Goal: Share content: Share content

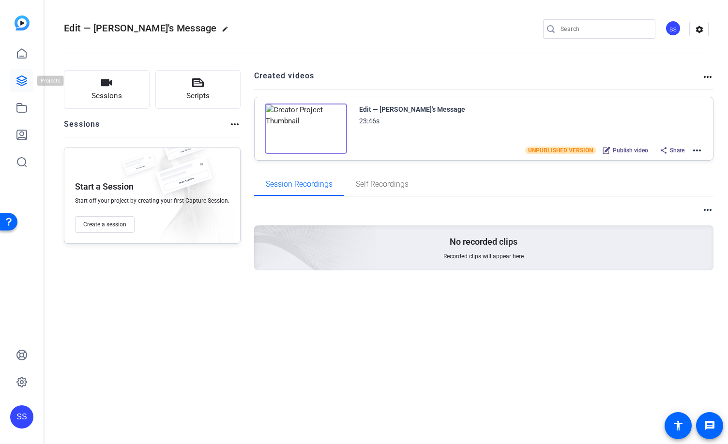
click at [17, 78] on icon at bounding box center [22, 81] width 10 height 10
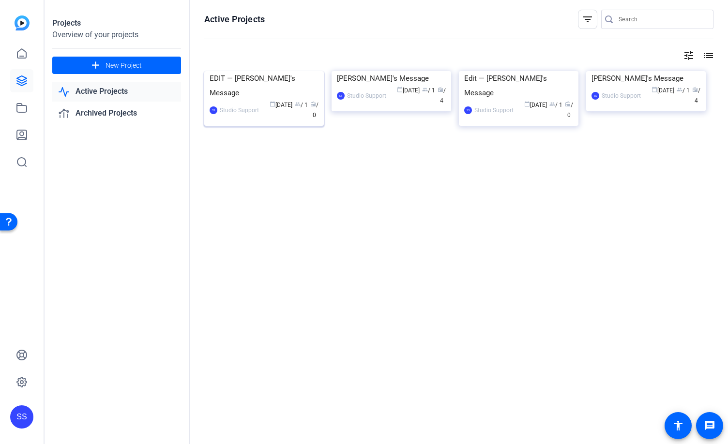
click at [278, 71] on img at bounding box center [263, 71] width 119 height 0
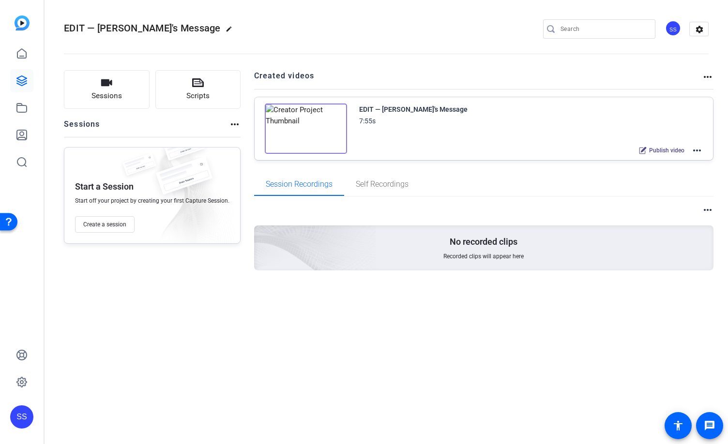
click at [699, 151] on mat-icon "more_horiz" at bounding box center [697, 151] width 12 height 12
click at [650, 163] on span "Edit in Creator" at bounding box center [660, 162] width 67 height 12
click at [225, 31] on mat-icon "edit" at bounding box center [231, 32] width 12 height 12
click at [121, 30] on input "EDIT — Lynn's Message" at bounding box center [103, 29] width 63 height 12
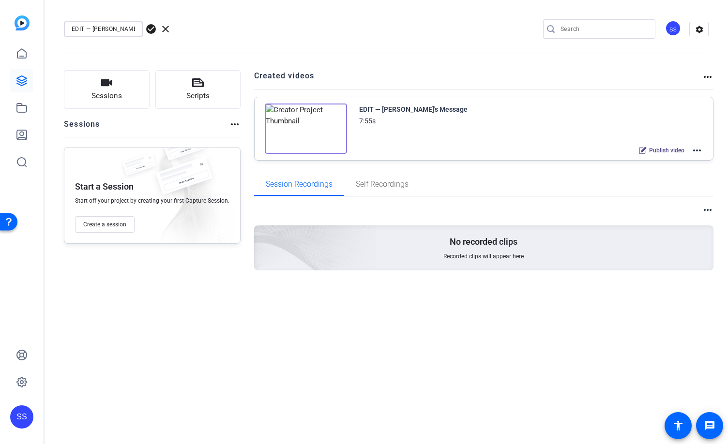
click at [121, 30] on input "EDIT — Lynn's Message" at bounding box center [103, 29] width 63 height 12
click at [177, 28] on div "EDIT — Lynn's Message check_circle clear" at bounding box center [129, 28] width 131 height 15
click at [166, 30] on span "clear" at bounding box center [166, 29] width 12 height 12
click at [672, 28] on div "SS" at bounding box center [673, 28] width 16 height 16
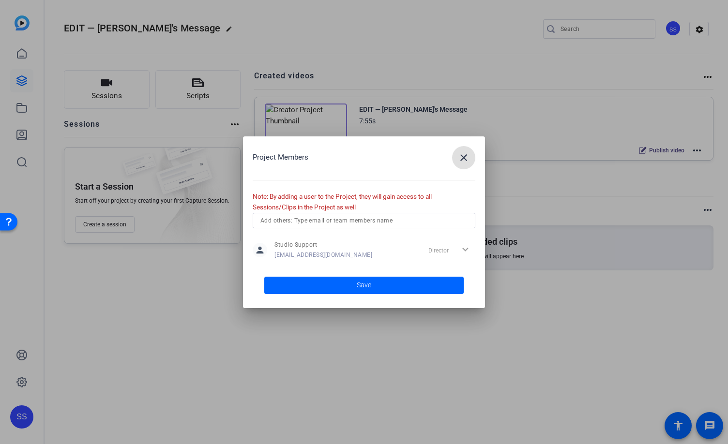
click at [463, 164] on span "button" at bounding box center [463, 157] width 23 height 23
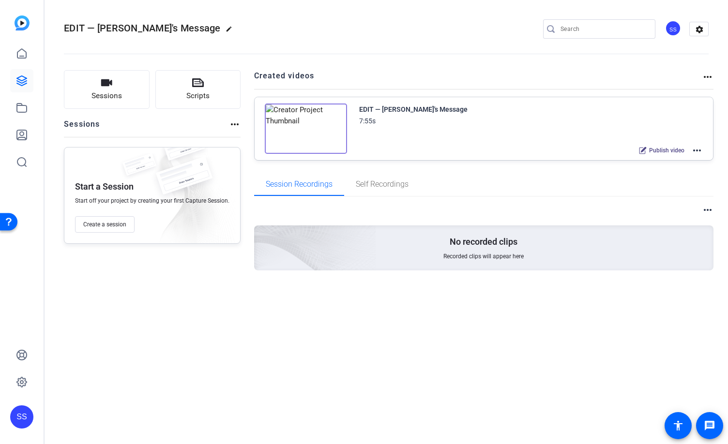
click at [18, 415] on div "SS" at bounding box center [21, 416] width 23 height 23
click at [108, 409] on mat-icon "logout" at bounding box center [110, 409] width 12 height 12
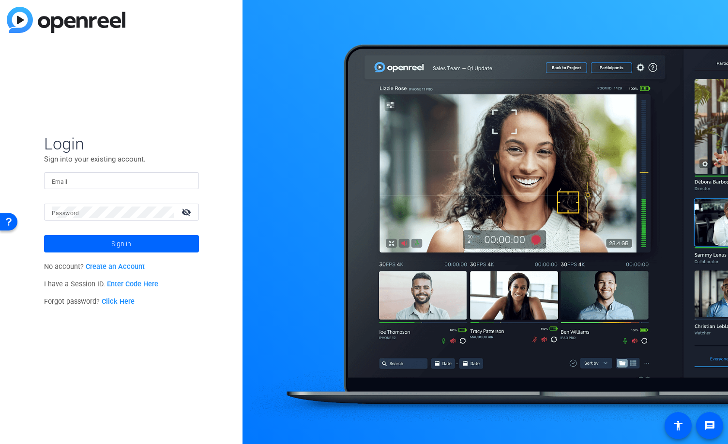
click at [170, 181] on input "Email" at bounding box center [121, 181] width 139 height 12
click at [181, 180] on img at bounding box center [182, 181] width 7 height 12
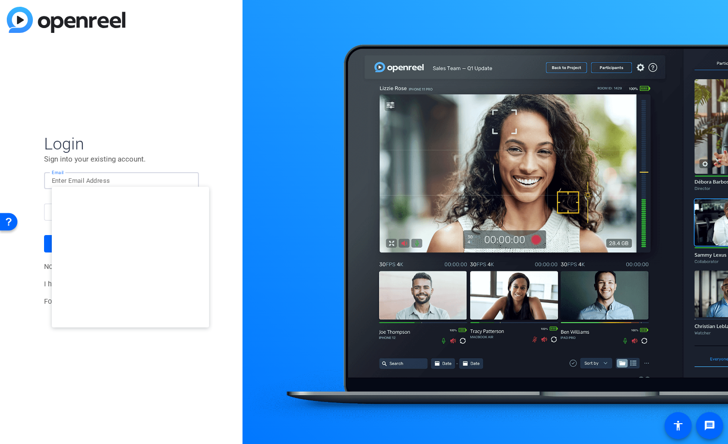
type input "[EMAIL_ADDRESS][DOMAIN_NAME]"
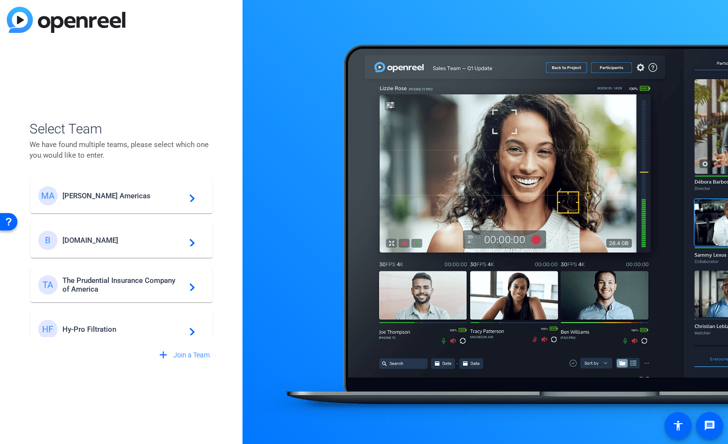
click at [110, 241] on span "[DOMAIN_NAME]" at bounding box center [122, 240] width 121 height 9
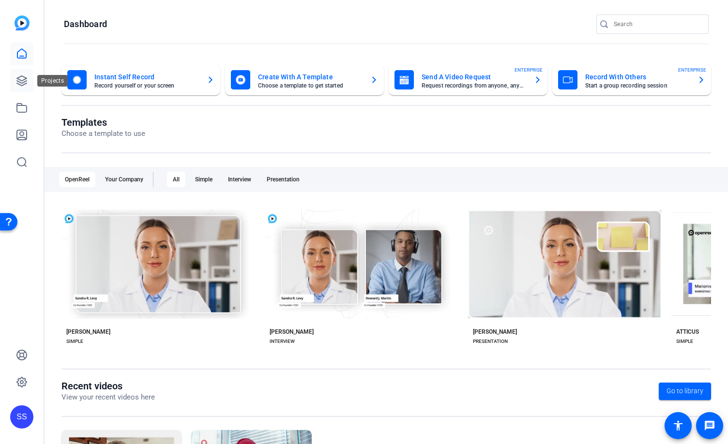
click at [26, 89] on link at bounding box center [21, 80] width 23 height 23
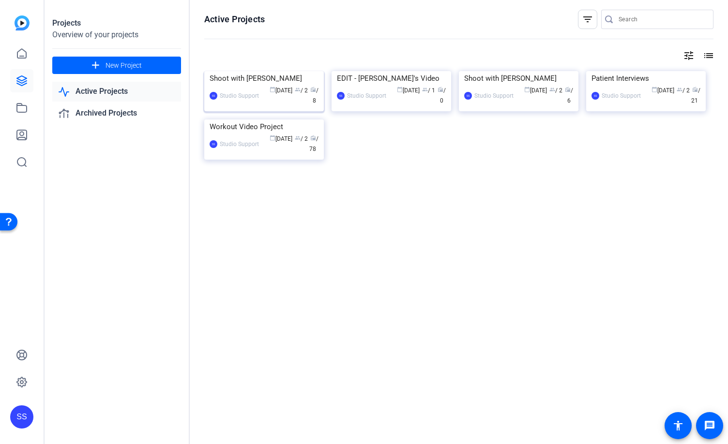
click at [274, 71] on img at bounding box center [263, 71] width 119 height 0
click at [415, 71] on img at bounding box center [390, 71] width 119 height 0
click at [140, 66] on span "New Project" at bounding box center [123, 65] width 36 height 10
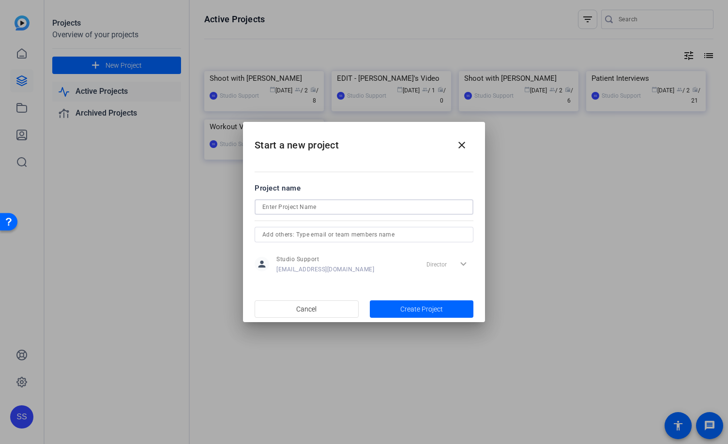
click at [318, 207] on input at bounding box center [363, 207] width 203 height 12
type input "Elena Interview"
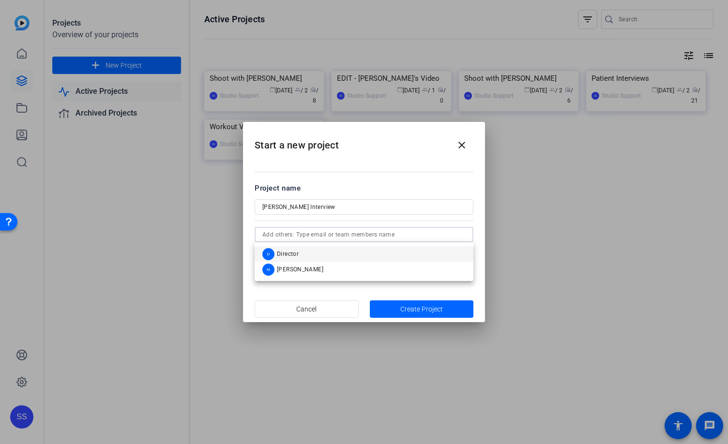
click at [403, 238] on input "text" at bounding box center [363, 235] width 203 height 12
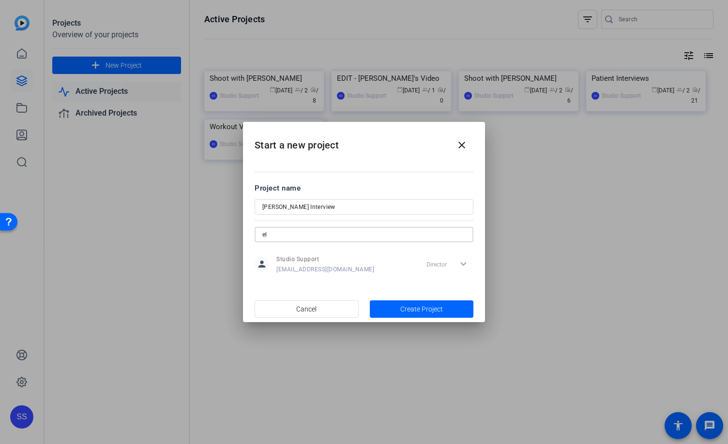
type input "e"
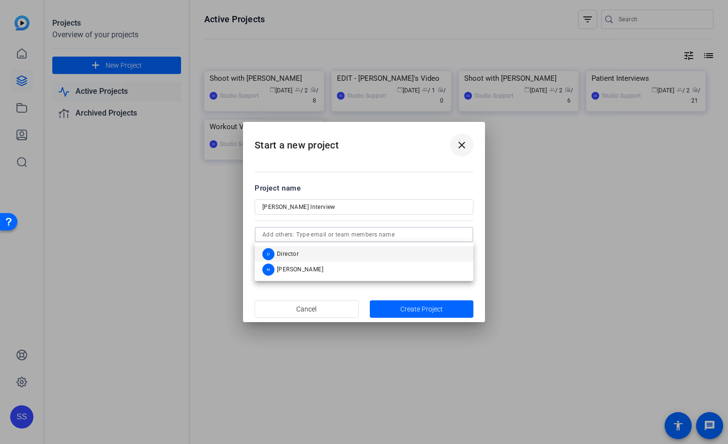
click at [460, 142] on mat-icon "close" at bounding box center [462, 145] width 12 height 12
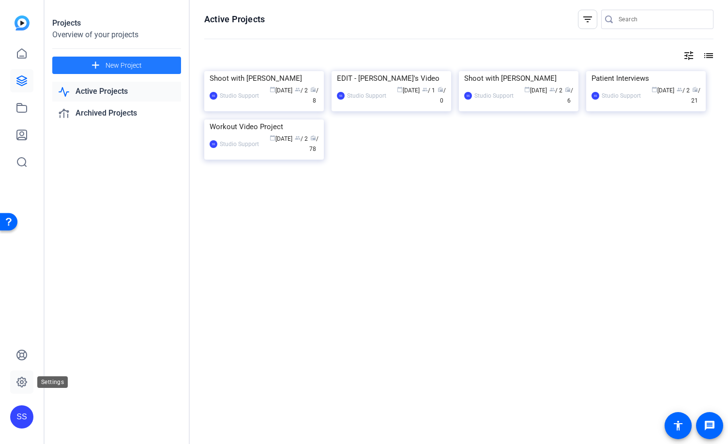
click at [17, 379] on icon at bounding box center [22, 382] width 10 height 10
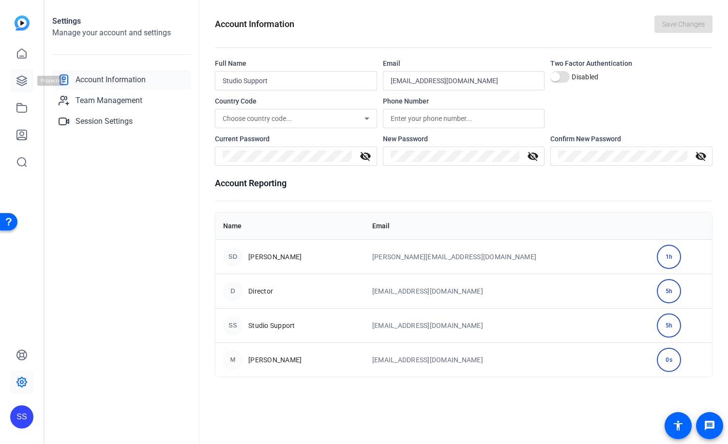
click at [25, 84] on icon at bounding box center [22, 81] width 12 height 12
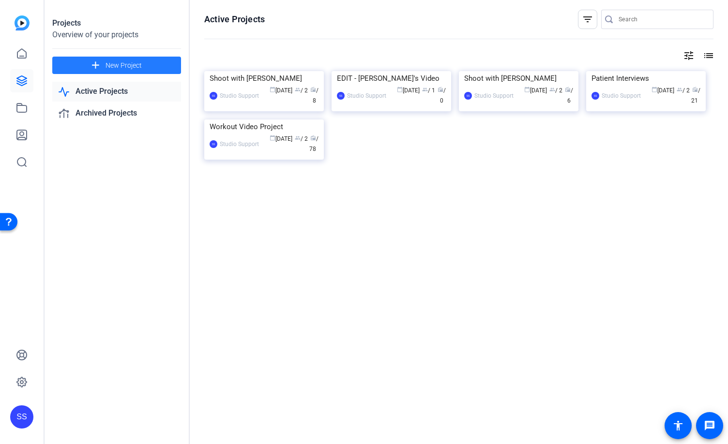
click at [143, 64] on span at bounding box center [116, 65] width 129 height 23
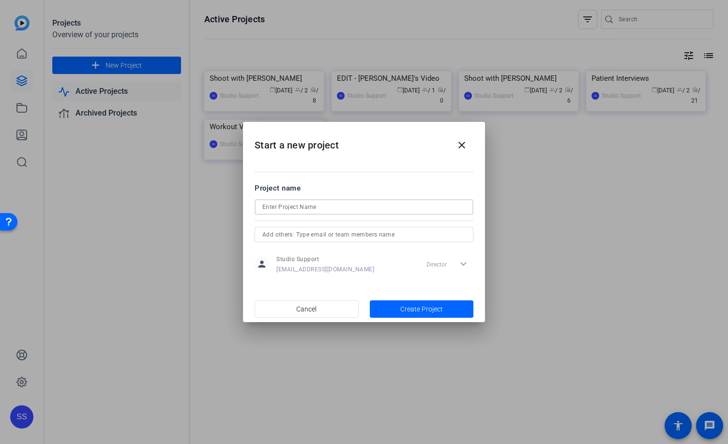
click at [322, 209] on input at bounding box center [363, 207] width 203 height 12
paste input "09/10/25 —"
drag, startPoint x: 332, startPoint y: 207, endPoint x: 392, endPoint y: 211, distance: 60.1
click at [392, 211] on input "Elena Interview 09/10/25 —" at bounding box center [363, 207] width 203 height 12
click at [305, 207] on input "Elena Interview 09/10/25" at bounding box center [363, 207] width 203 height 12
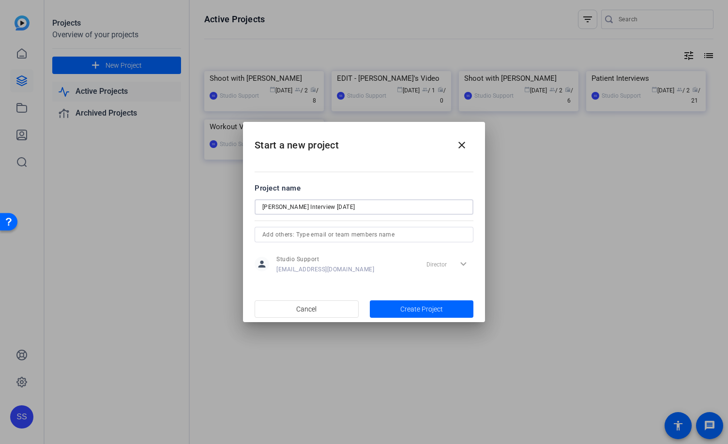
paste input "—"
type input "Elena Interview — 09/10/25"
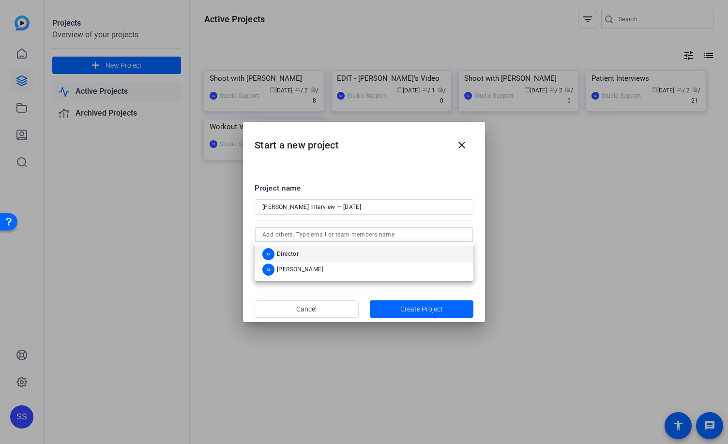
click at [410, 236] on input "text" at bounding box center [363, 235] width 203 height 12
click at [399, 257] on mat-option "D Director" at bounding box center [363, 253] width 219 height 15
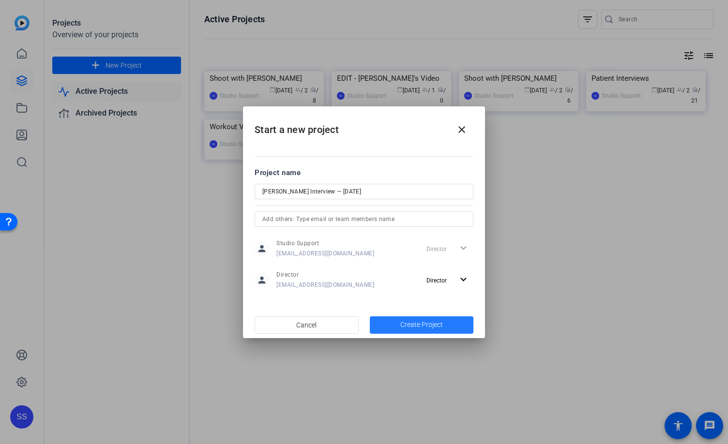
click at [441, 327] on span "Create Project" at bounding box center [421, 325] width 43 height 10
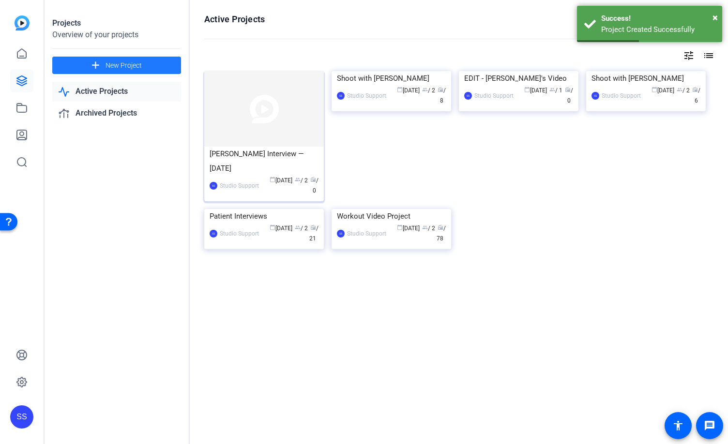
click at [251, 115] on img at bounding box center [263, 108] width 119 height 75
click at [251, 115] on div "Projects Overview of your projects add New Project Active Projects Archived Pro…" at bounding box center [386, 222] width 683 height 444
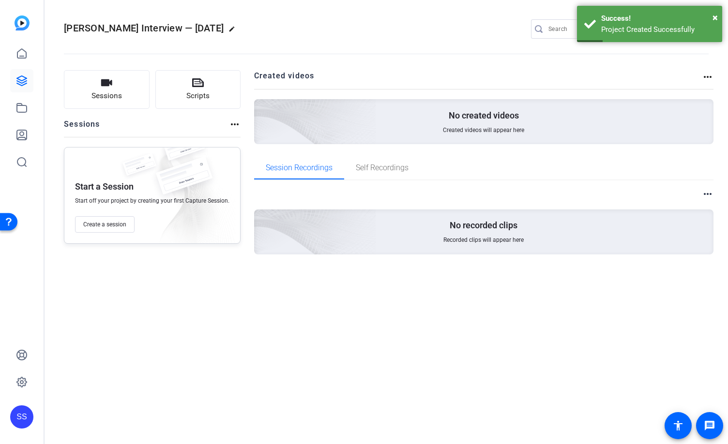
click at [192, 256] on div "Sessions Scripts Sessions more_horiz Start a Session Start off your project by …" at bounding box center [152, 177] width 177 height 215
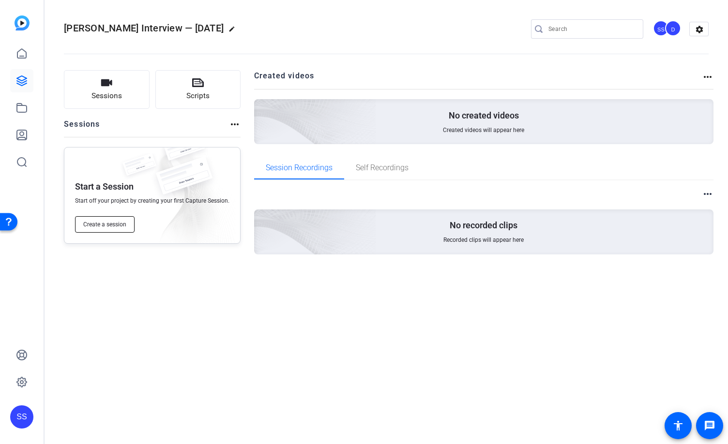
click at [101, 225] on span "Create a session" at bounding box center [104, 225] width 43 height 8
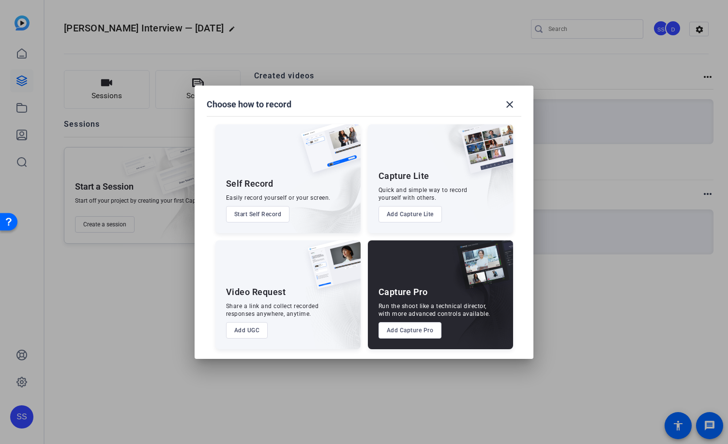
click at [418, 332] on button "Add Capture Pro" at bounding box center [409, 330] width 63 height 16
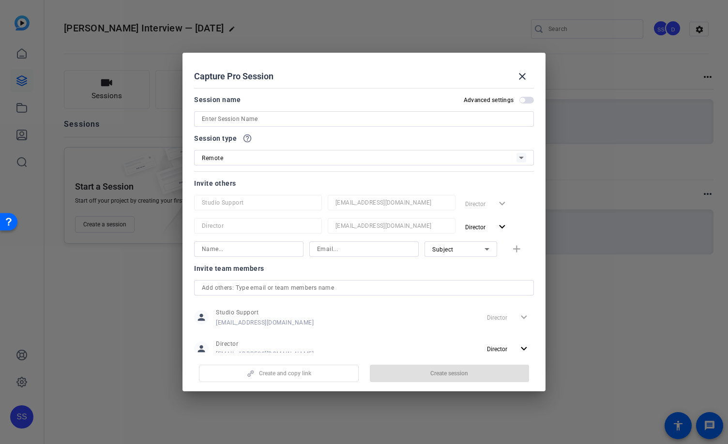
click at [286, 127] on div at bounding box center [364, 132] width 340 height 11
click at [285, 122] on input at bounding box center [364, 119] width 324 height 12
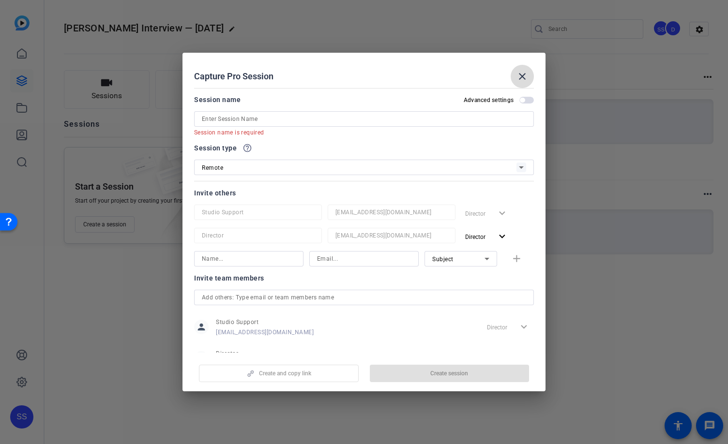
click at [511, 76] on span at bounding box center [521, 76] width 23 height 23
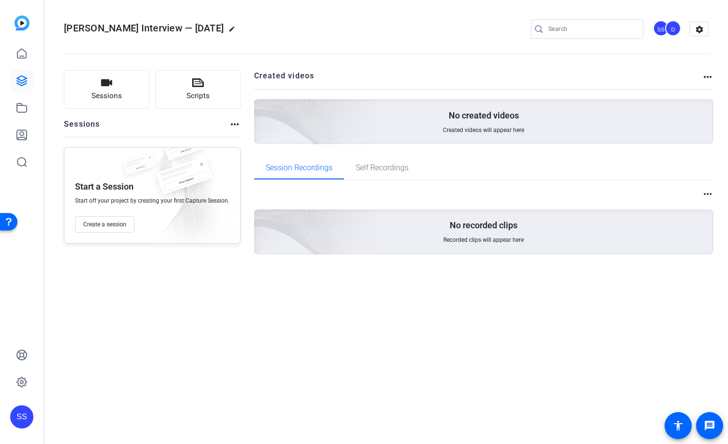
click at [189, 31] on h2 "Elena Interview — 09/10/25 edit" at bounding box center [152, 28] width 176 height 17
click at [228, 28] on mat-icon "edit" at bounding box center [234, 32] width 12 height 12
click at [112, 32] on input "Elena Interview — 09/10/25" at bounding box center [103, 29] width 63 height 12
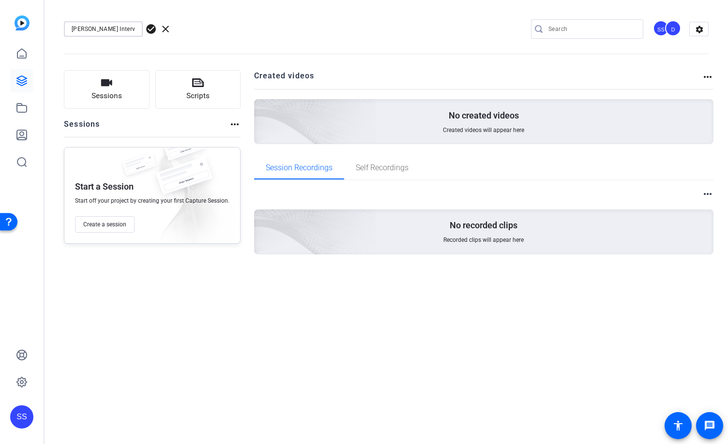
click at [112, 32] on input "Elena Interview — 09/10/25" at bounding box center [103, 29] width 63 height 12
click at [161, 30] on span "clear" at bounding box center [166, 29] width 12 height 12
click at [119, 223] on span "Create a session" at bounding box center [104, 225] width 43 height 8
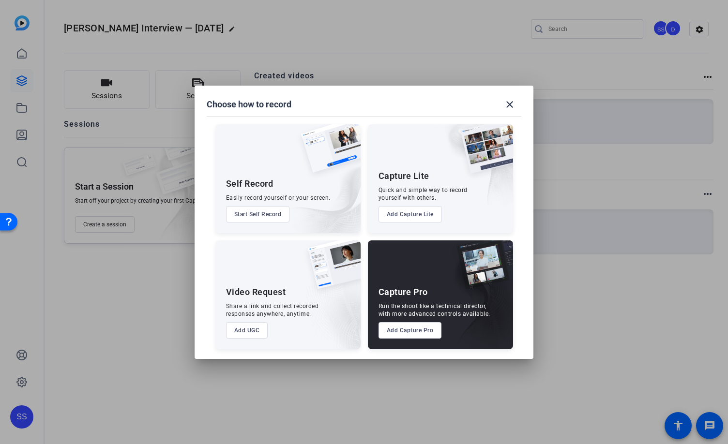
click at [404, 325] on button "Add Capture Pro" at bounding box center [409, 330] width 63 height 16
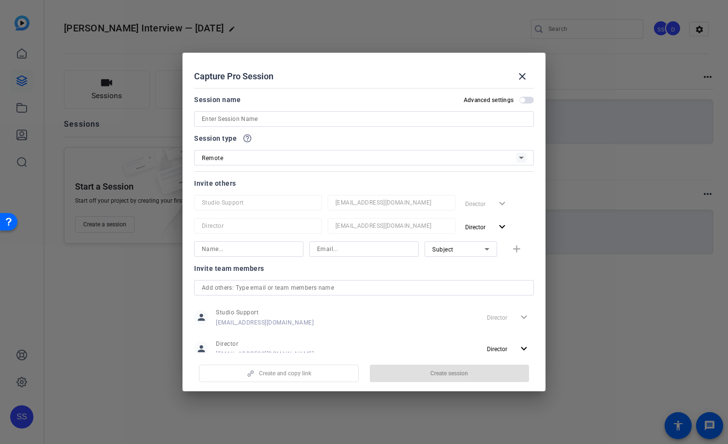
click at [267, 123] on input at bounding box center [364, 119] width 324 height 12
paste input "Elena Interview — 09/10/25"
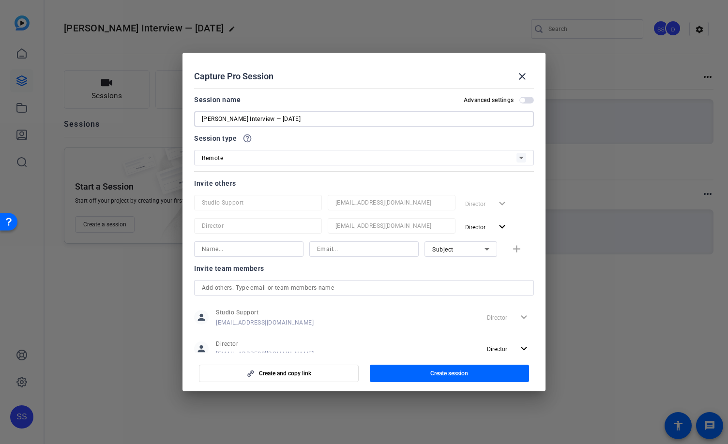
type input "Elena Interview — 09/10/25"
click at [327, 90] on mat-dialog-content "Session name Advanced settings Elena Interview — 09/10/25 Session type help_out…" at bounding box center [363, 218] width 363 height 269
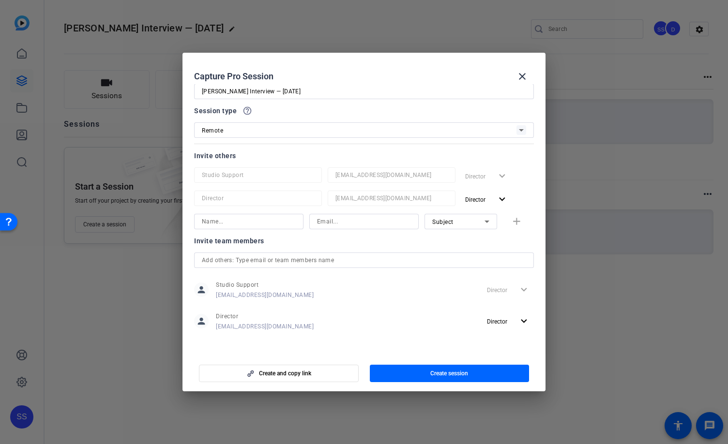
scroll to position [29, 0]
click at [467, 372] on span "Create session" at bounding box center [449, 374] width 38 height 8
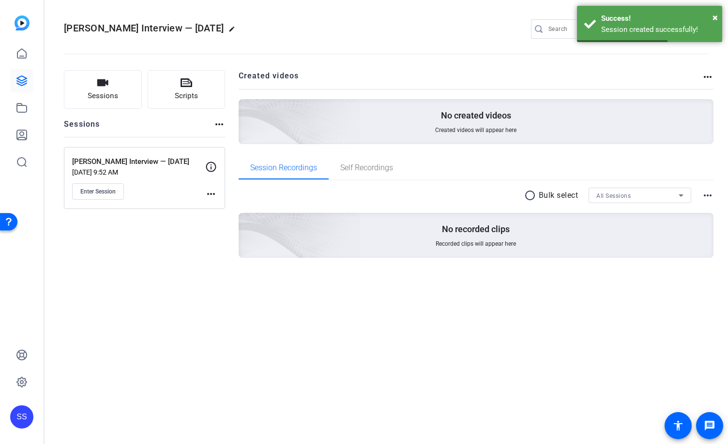
click at [206, 198] on mat-icon "more_horiz" at bounding box center [211, 194] width 12 height 12
click at [91, 197] on div at bounding box center [364, 222] width 728 height 444
click at [205, 193] on mat-icon "more_horiz" at bounding box center [211, 194] width 12 height 12
click at [218, 208] on span "Edit Session" at bounding box center [235, 208] width 44 height 12
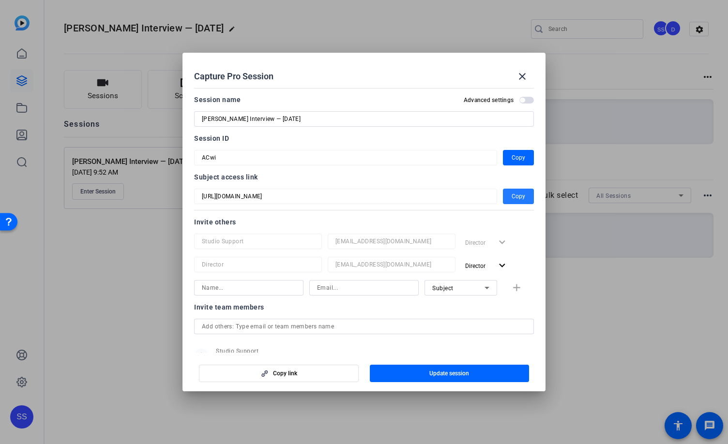
click at [512, 194] on span "Copy" at bounding box center [518, 197] width 14 height 12
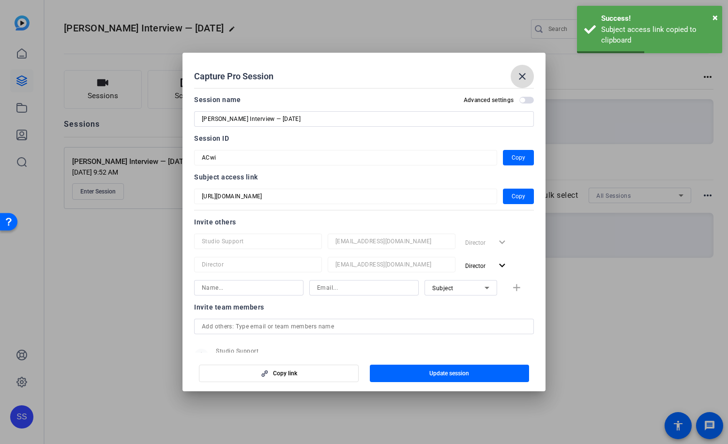
click at [519, 78] on mat-icon "close" at bounding box center [522, 77] width 12 height 12
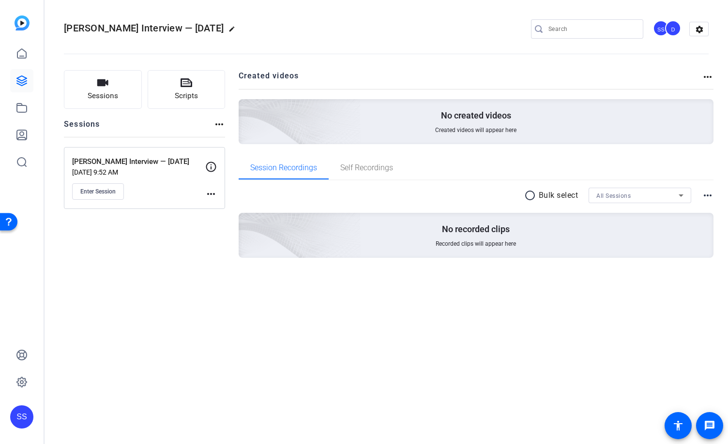
click at [213, 197] on mat-icon "more_horiz" at bounding box center [211, 194] width 12 height 12
click at [217, 208] on span "Edit Session" at bounding box center [235, 208] width 44 height 12
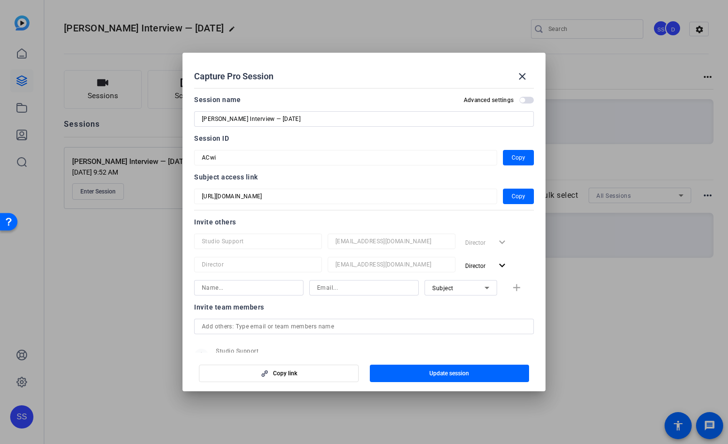
click at [531, 199] on mat-dialog-content "Session name Advanced settings Elena Interview — 09/10/25 Session ID ACwi Copy …" at bounding box center [363, 218] width 363 height 269
click at [511, 199] on span "Copy" at bounding box center [518, 197] width 14 height 12
click at [516, 158] on span "Copy" at bounding box center [518, 158] width 14 height 12
click at [518, 82] on mat-icon "close" at bounding box center [522, 77] width 12 height 12
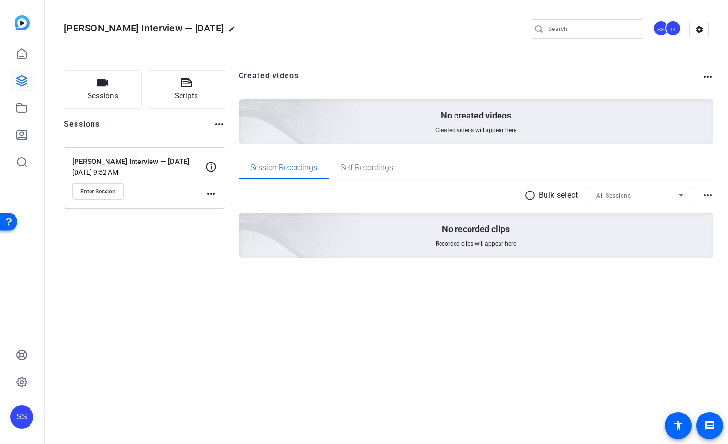
click at [20, 417] on div "SS" at bounding box center [21, 416] width 23 height 23
click at [115, 411] on mat-icon "logout" at bounding box center [116, 409] width 12 height 12
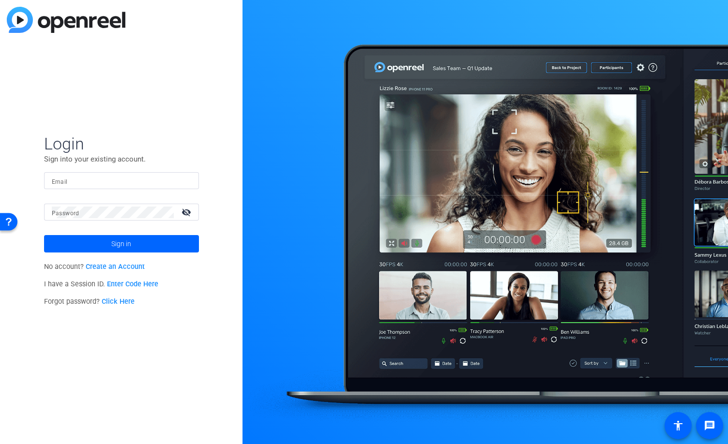
click at [173, 173] on div at bounding box center [121, 180] width 139 height 17
click at [181, 179] on img at bounding box center [182, 181] width 7 height 12
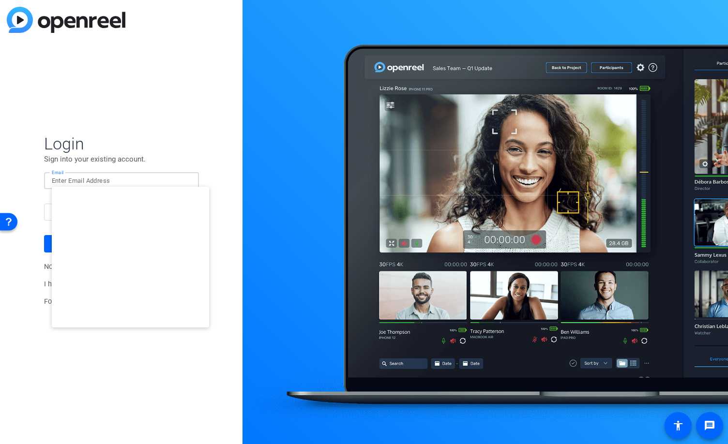
type input "[EMAIL_ADDRESS][DOMAIN_NAME]"
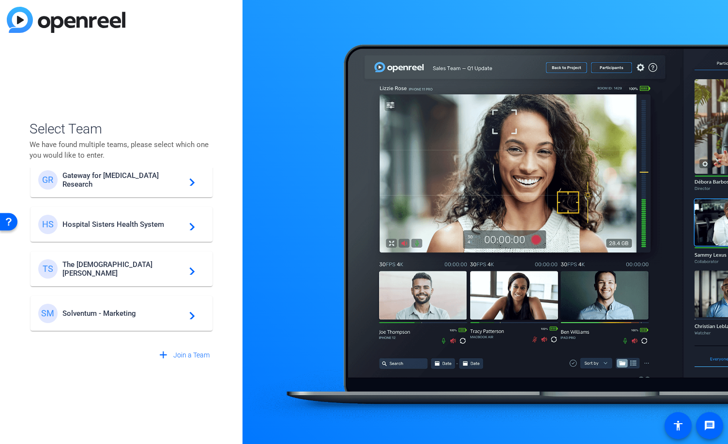
scroll to position [278, 0]
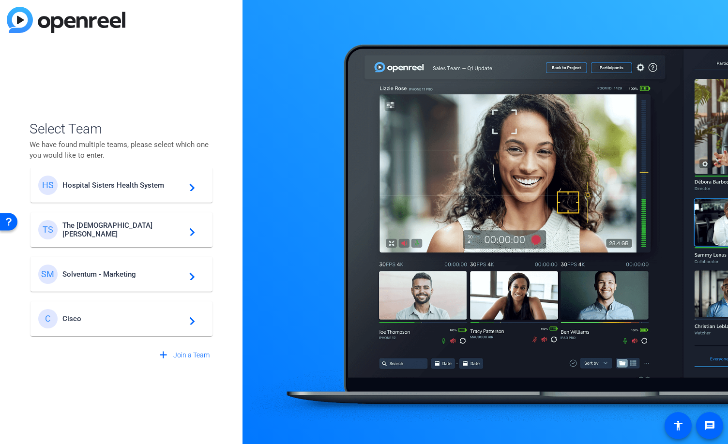
click at [116, 323] on div "C Cisco navigate_next" at bounding box center [121, 318] width 166 height 19
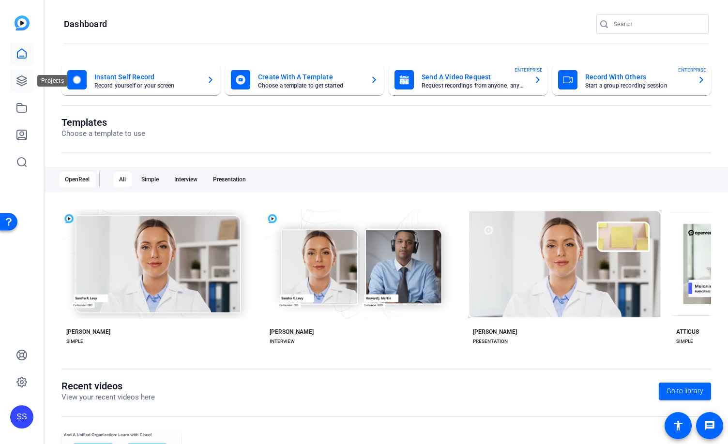
click at [22, 71] on link at bounding box center [21, 80] width 23 height 23
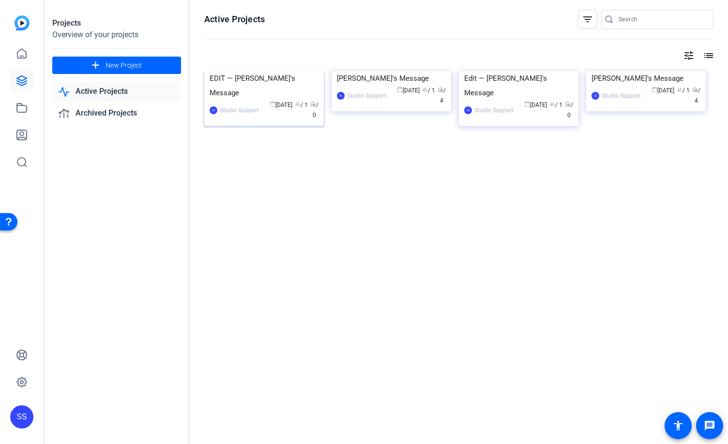
click at [229, 71] on img at bounding box center [263, 71] width 119 height 0
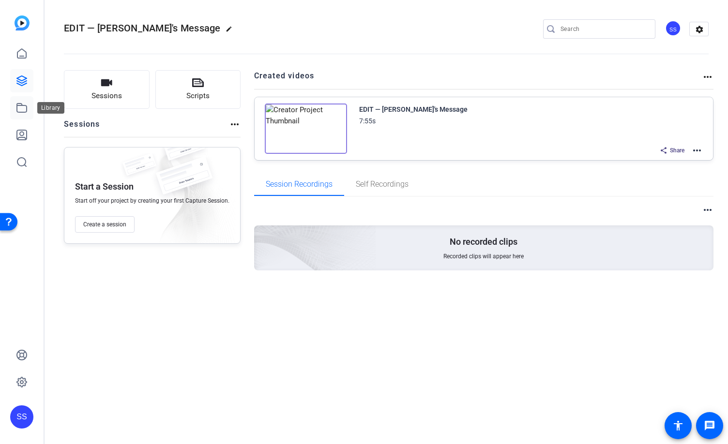
click at [18, 111] on icon at bounding box center [22, 108] width 12 height 12
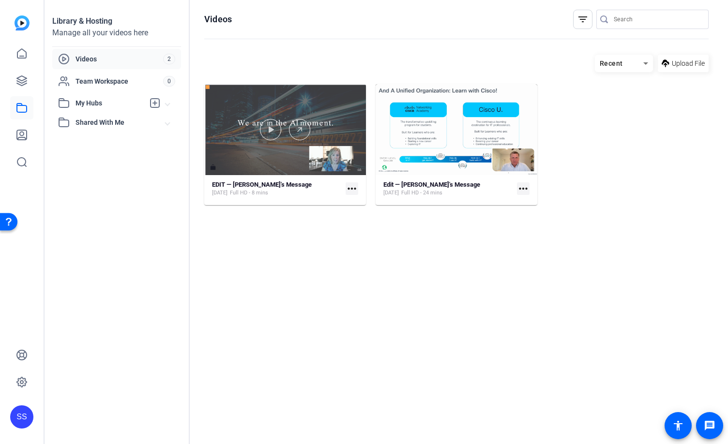
click at [331, 111] on div at bounding box center [285, 129] width 162 height 91
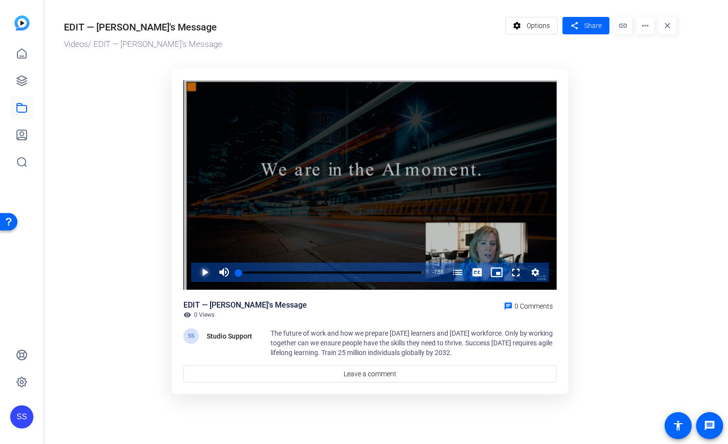
click at [195, 271] on span "Video Player" at bounding box center [195, 272] width 0 height 19
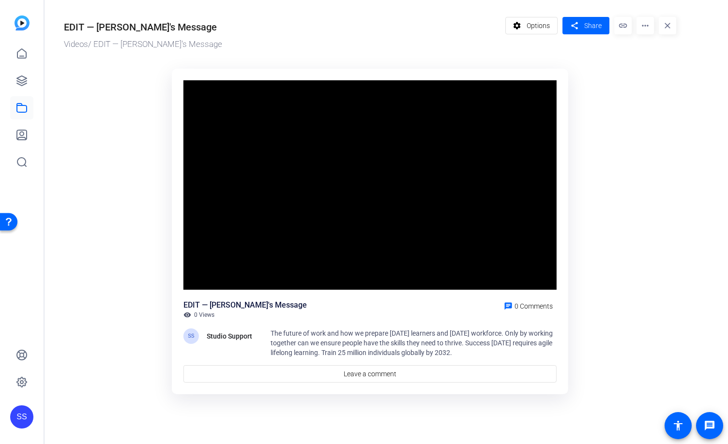
click at [201, 271] on video "Video Player" at bounding box center [369, 185] width 373 height 210
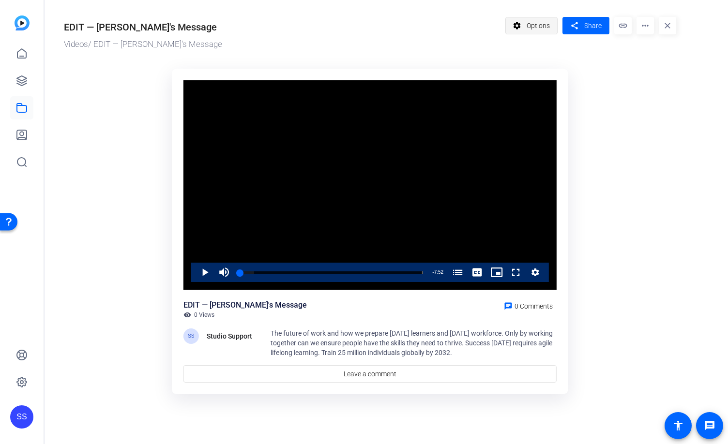
click at [540, 21] on span "Options" at bounding box center [537, 25] width 23 height 18
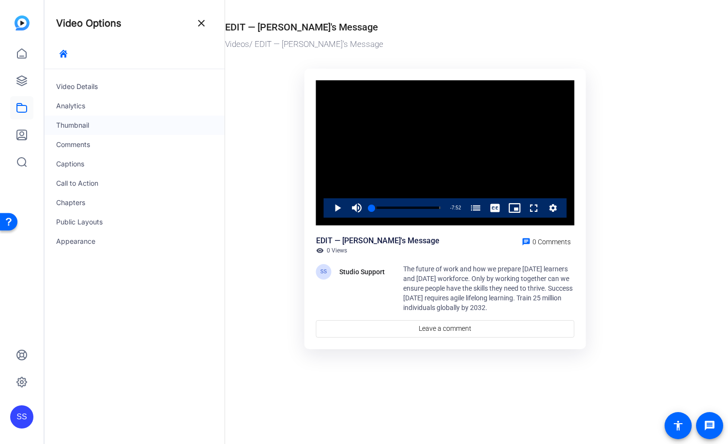
click at [89, 123] on div "Thumbnail" at bounding box center [135, 125] width 180 height 19
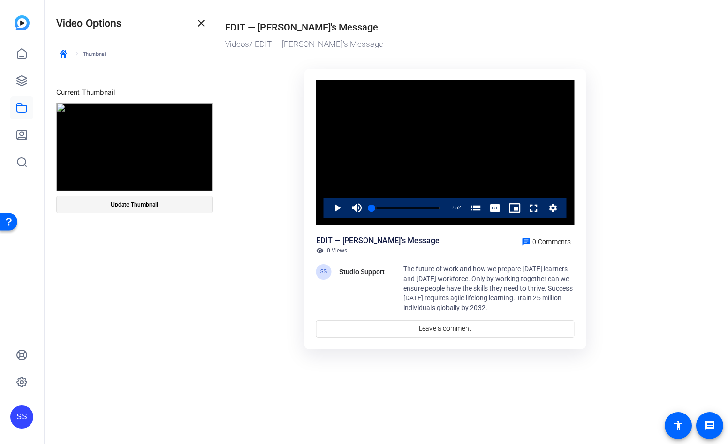
click at [159, 209] on span at bounding box center [135, 204] width 156 height 23
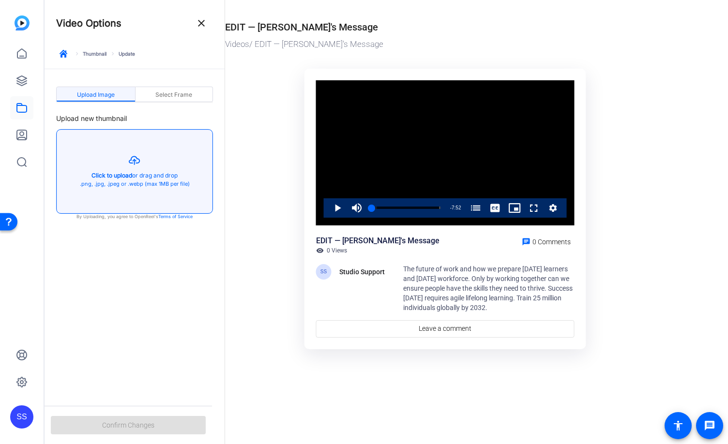
click at [150, 182] on button "button" at bounding box center [135, 172] width 156 height 84
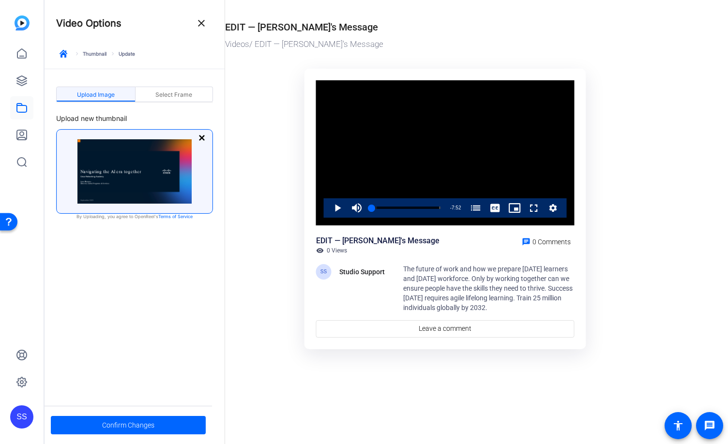
click at [146, 425] on span "Confirm Changes" at bounding box center [128, 425] width 52 height 18
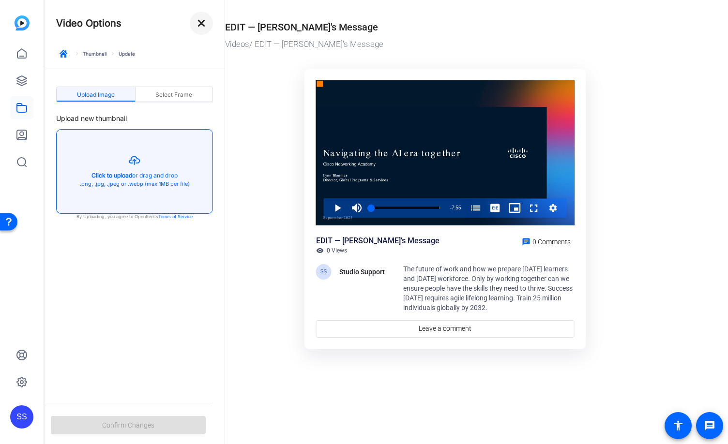
click at [199, 21] on mat-icon "close" at bounding box center [201, 23] width 12 height 12
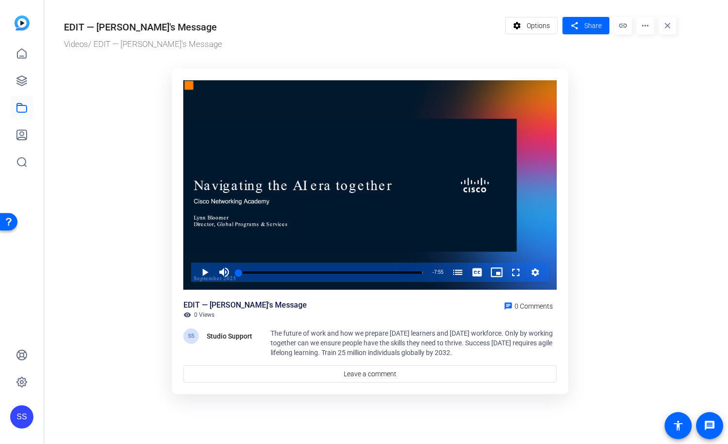
click at [20, 416] on div "SS" at bounding box center [21, 416] width 23 height 23
click at [115, 410] on span at bounding box center [110, 408] width 23 height 23
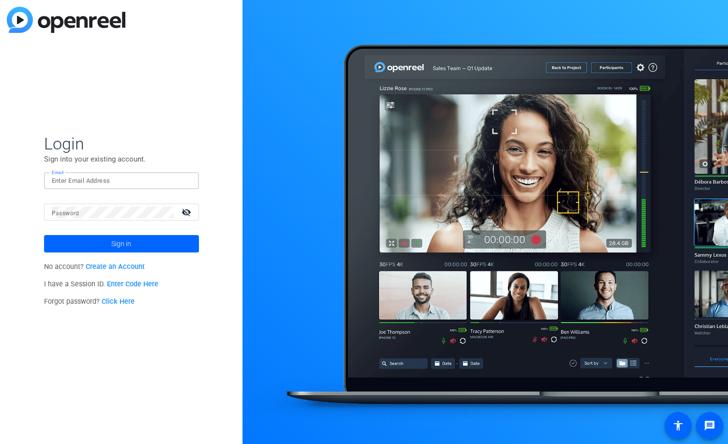
click at [179, 186] on div at bounding box center [121, 180] width 139 height 17
type input "dliptsen@openreel.com"
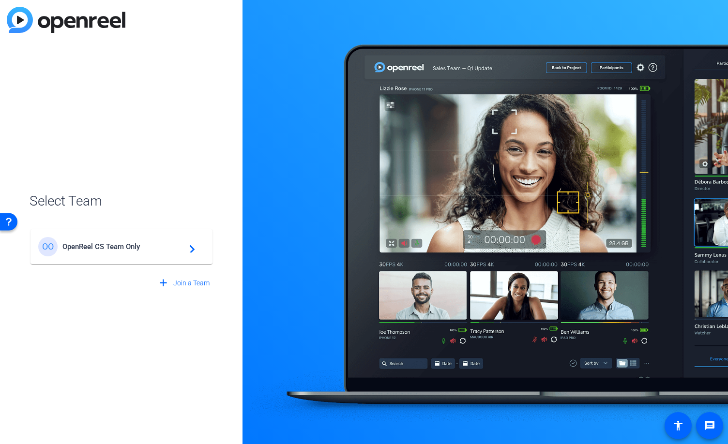
click at [128, 254] on div "OO OpenReel CS Team Only navigate_next" at bounding box center [121, 246] width 166 height 19
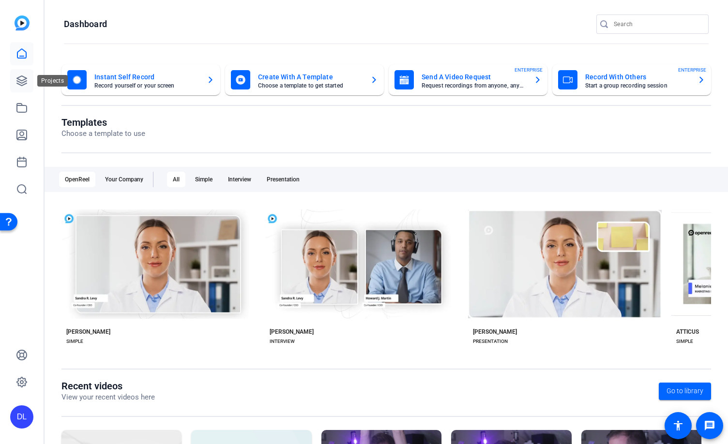
click at [13, 89] on link at bounding box center [21, 80] width 23 height 23
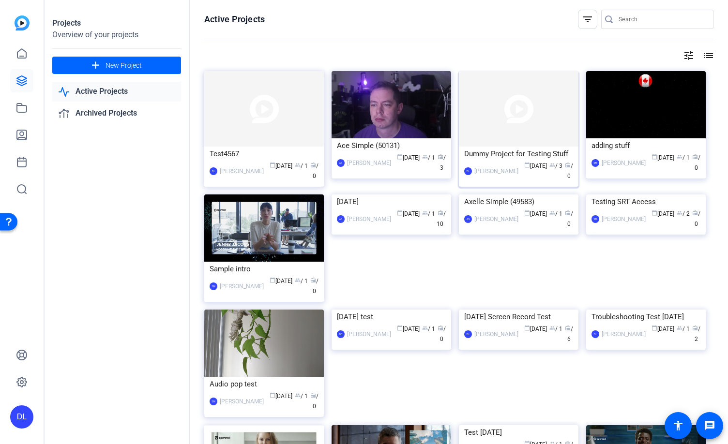
click at [528, 103] on img at bounding box center [518, 108] width 119 height 75
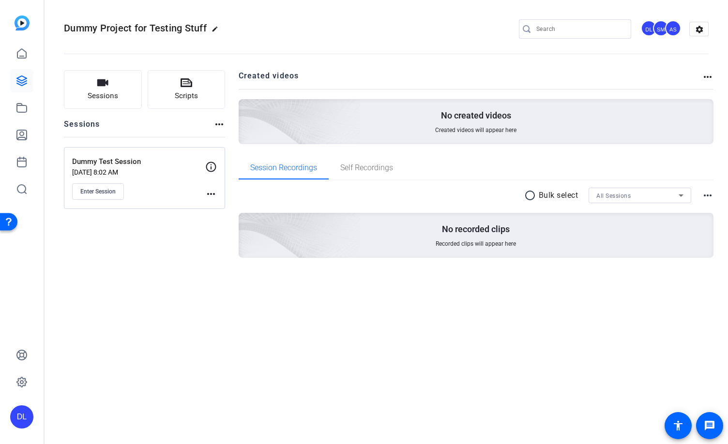
click at [222, 124] on mat-icon "more_horiz" at bounding box center [219, 125] width 12 height 12
click at [339, 66] on div at bounding box center [364, 222] width 728 height 444
click at [25, 84] on icon at bounding box center [22, 81] width 10 height 10
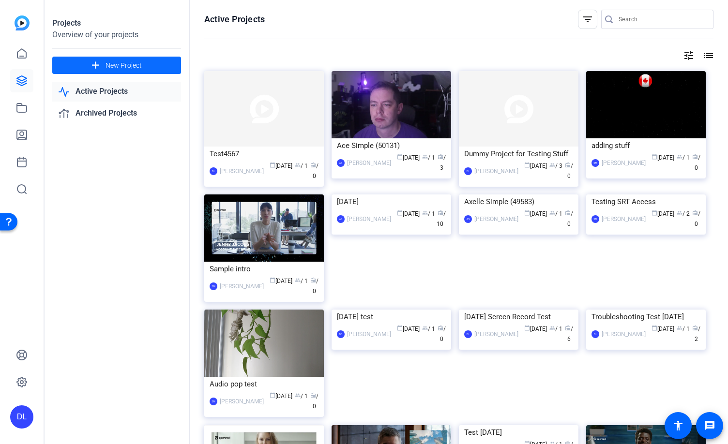
click at [122, 63] on span "New Project" at bounding box center [123, 65] width 36 height 10
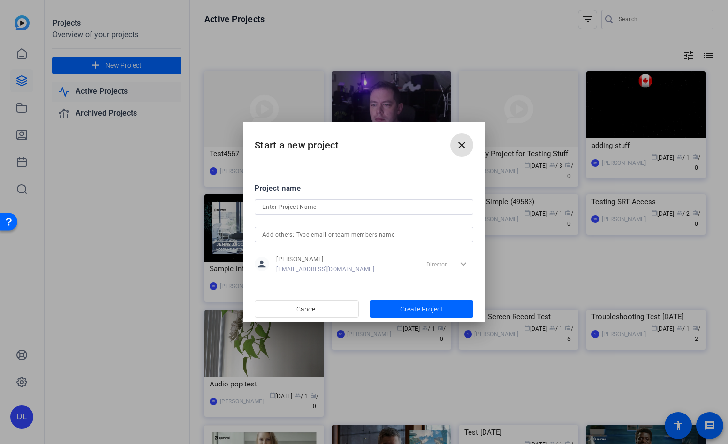
click at [466, 150] on mat-icon "close" at bounding box center [462, 145] width 12 height 12
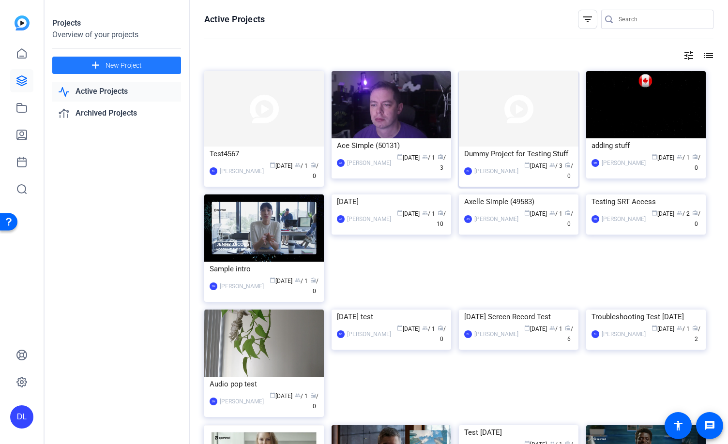
click at [508, 103] on img at bounding box center [518, 108] width 119 height 75
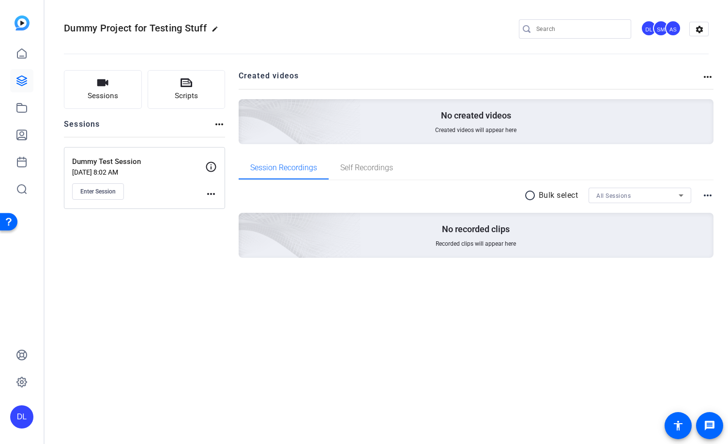
click at [217, 191] on div "Dummy Test Session Jul 21, 2025 @ 8:02 AM Enter Session more_horiz" at bounding box center [144, 178] width 161 height 62
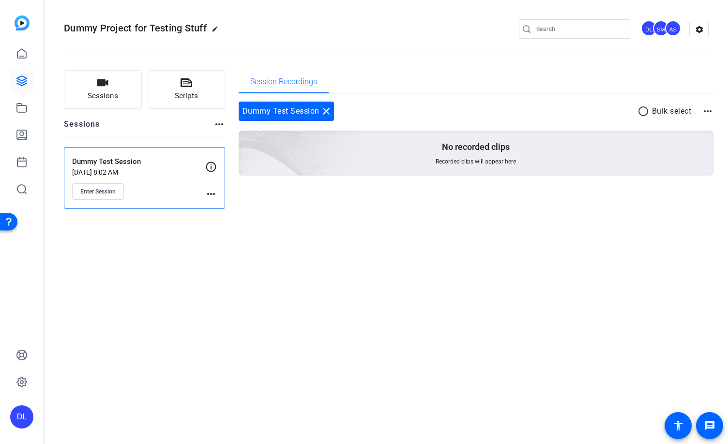
click at [212, 194] on mat-icon "more_horiz" at bounding box center [211, 194] width 12 height 12
click at [324, 114] on div at bounding box center [364, 222] width 728 height 444
click at [324, 113] on mat-icon "close" at bounding box center [326, 111] width 12 height 12
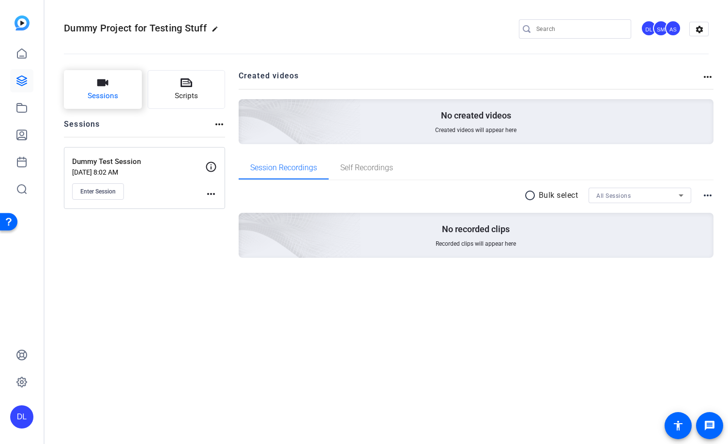
click at [109, 89] on button "Sessions" at bounding box center [103, 89] width 78 height 39
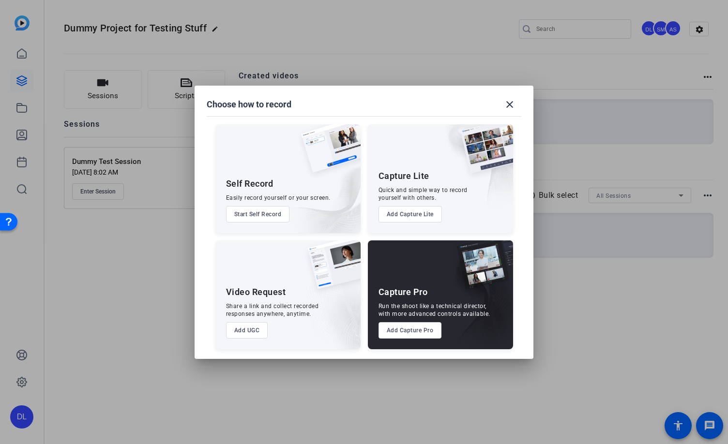
click at [254, 331] on button "Add UGC" at bounding box center [247, 330] width 42 height 16
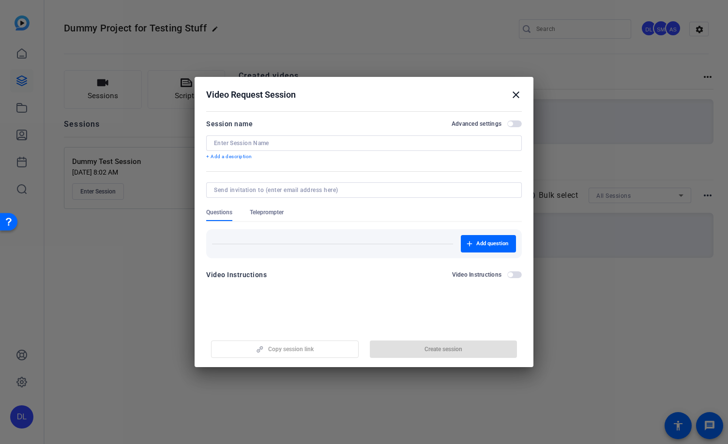
click at [282, 143] on input at bounding box center [364, 143] width 300 height 8
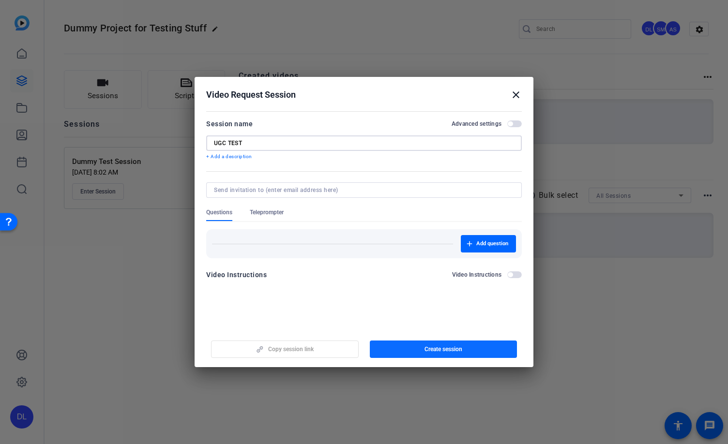
type input "UGC TEST"
click at [462, 354] on span "button" at bounding box center [444, 349] width 148 height 23
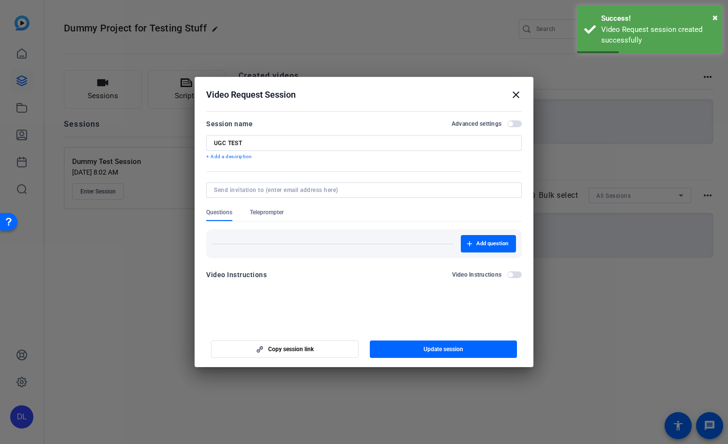
click at [515, 96] on mat-icon "close" at bounding box center [516, 95] width 12 height 12
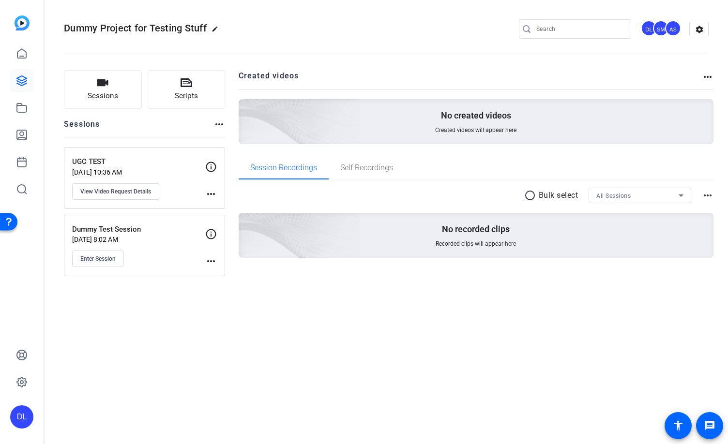
click at [209, 192] on mat-icon "more_horiz" at bounding box center [211, 194] width 12 height 12
click at [174, 168] on div at bounding box center [364, 222] width 728 height 444
click at [150, 191] on span "View Video Request Details" at bounding box center [115, 192] width 71 height 8
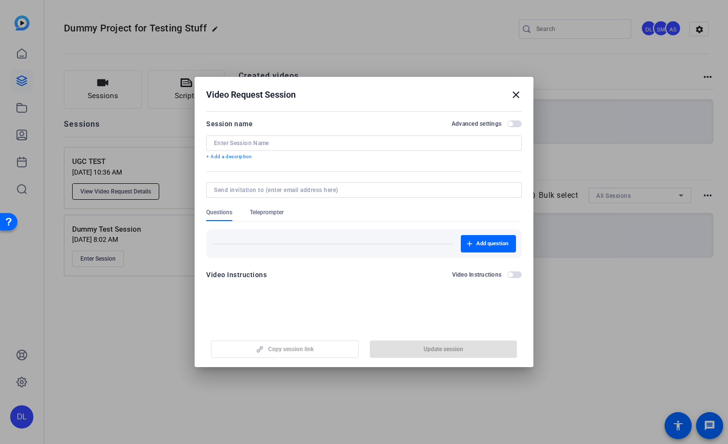
type input "UGC TEST"
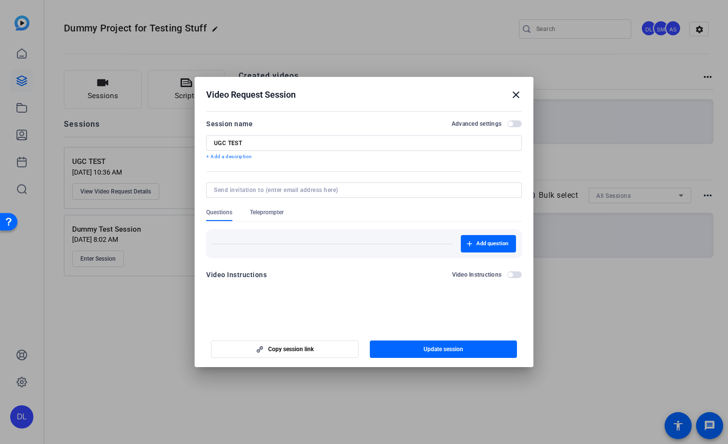
click at [514, 121] on span "button" at bounding box center [514, 123] width 15 height 7
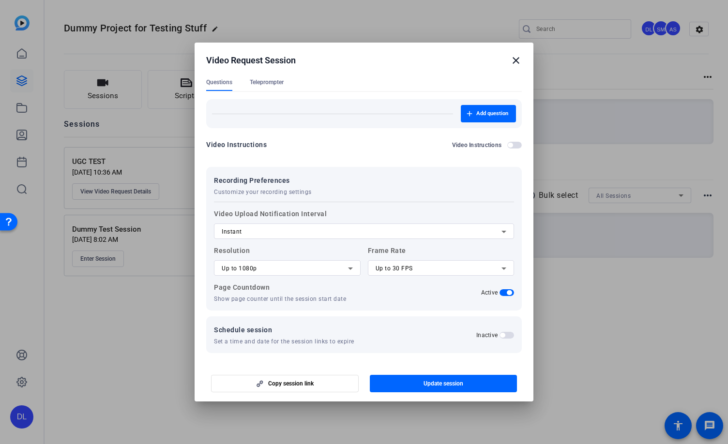
scroll to position [97, 0]
click at [391, 235] on div "Instant" at bounding box center [362, 231] width 280 height 12
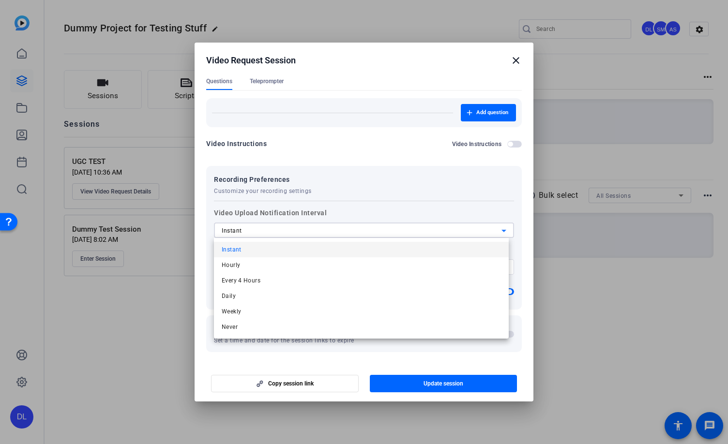
click at [403, 187] on div at bounding box center [364, 222] width 728 height 444
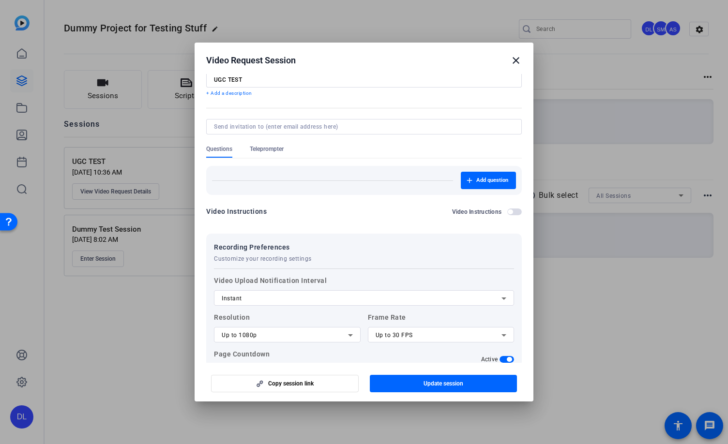
scroll to position [67, 0]
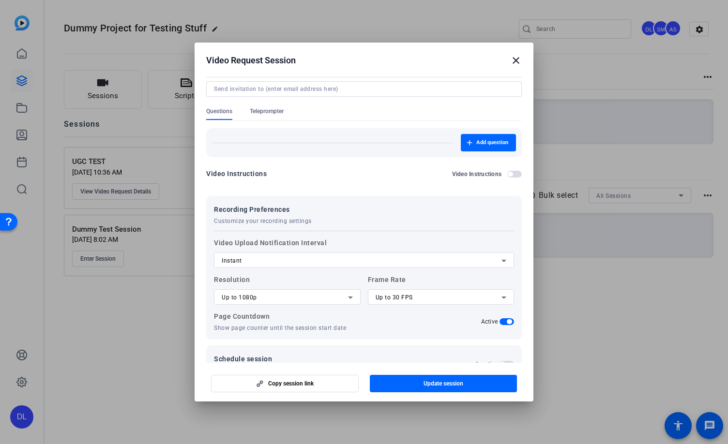
click at [515, 60] on mat-icon "close" at bounding box center [516, 61] width 12 height 12
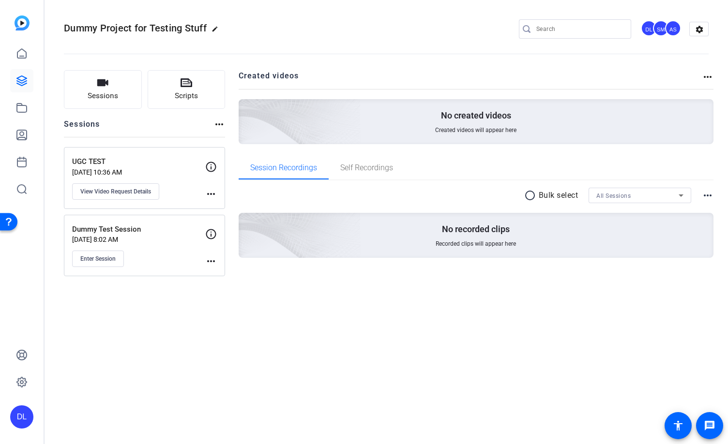
click at [13, 416] on div "DL" at bounding box center [21, 416] width 23 height 23
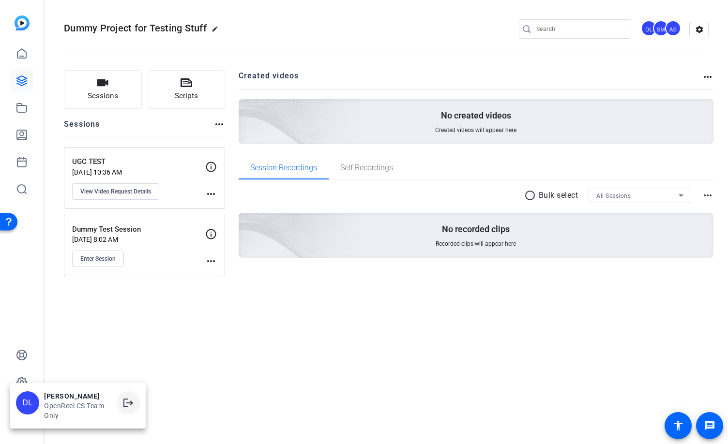
click at [127, 401] on mat-icon "logout" at bounding box center [128, 403] width 12 height 12
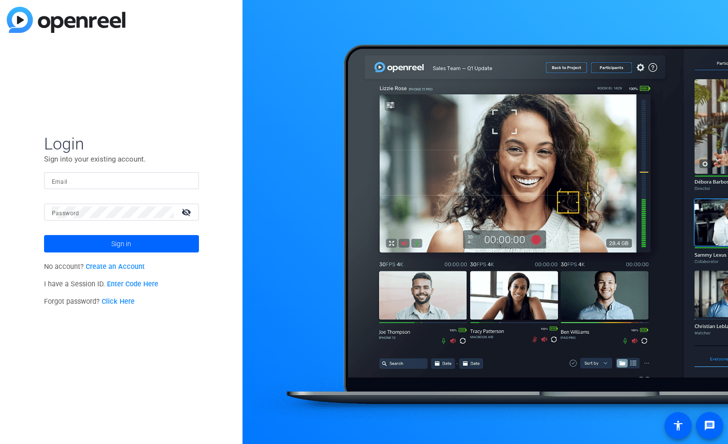
click at [182, 184] on div at bounding box center [121, 180] width 139 height 17
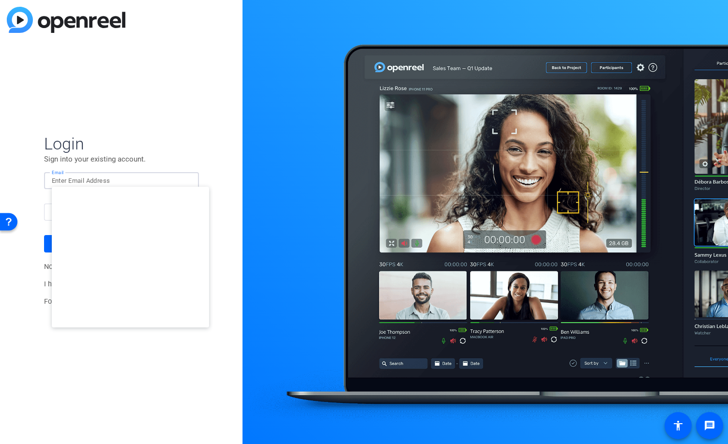
type input "[EMAIL_ADDRESS][DOMAIN_NAME]"
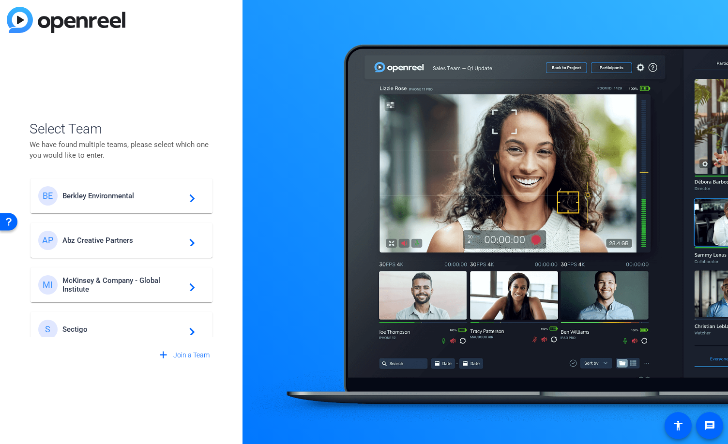
scroll to position [278, 0]
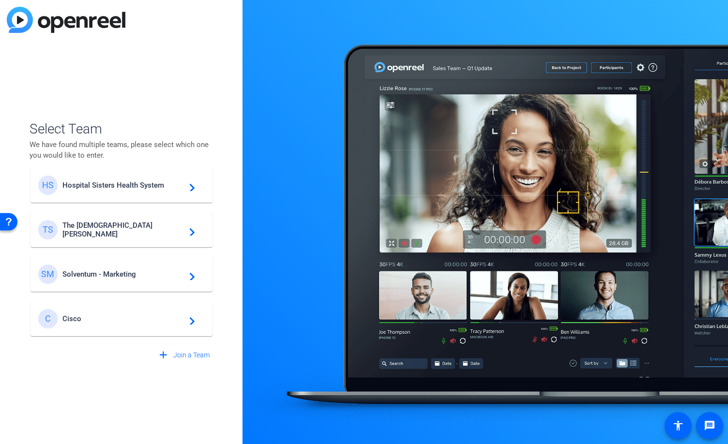
click at [112, 324] on div "C Cisco navigate_next" at bounding box center [121, 318] width 166 height 19
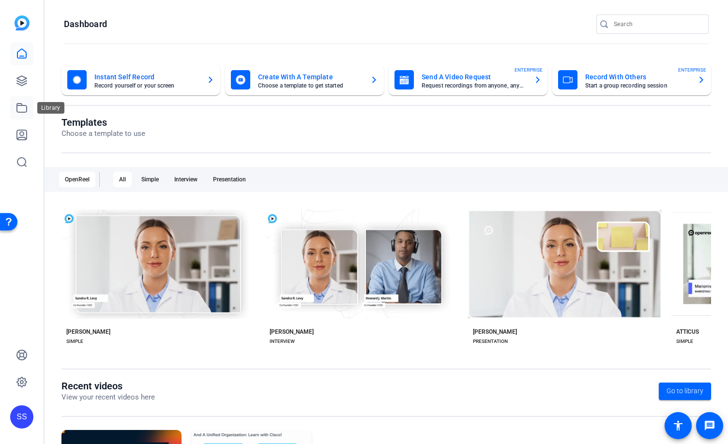
click at [21, 111] on icon at bounding box center [22, 108] width 12 height 12
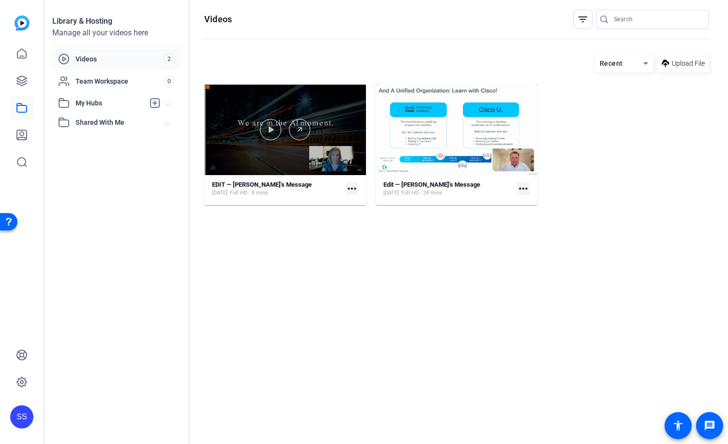
click at [279, 102] on div at bounding box center [285, 129] width 162 height 91
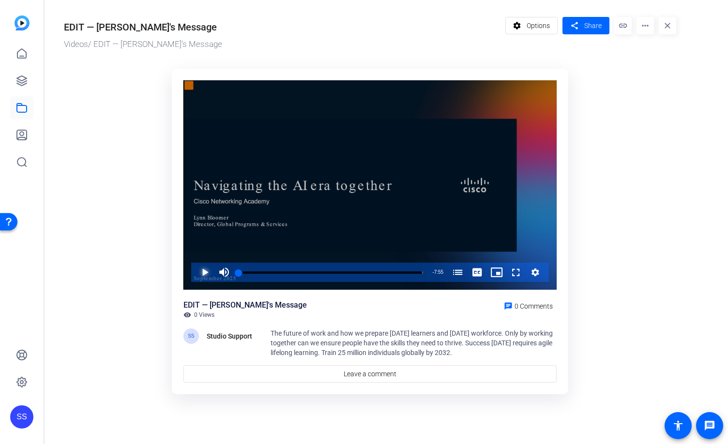
click at [195, 273] on span "Video Player" at bounding box center [195, 272] width 0 height 19
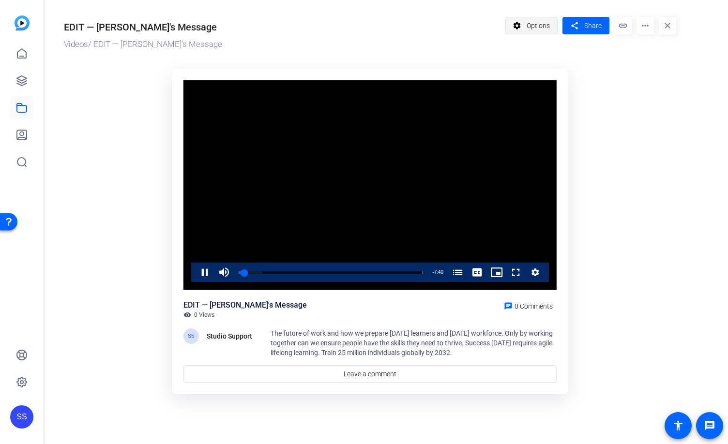
click at [540, 31] on span "Options" at bounding box center [537, 25] width 23 height 18
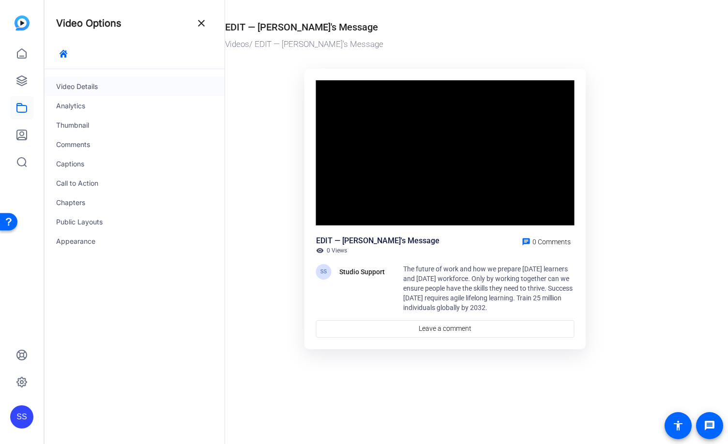
click at [118, 87] on div "Video Details" at bounding box center [135, 86] width 180 height 19
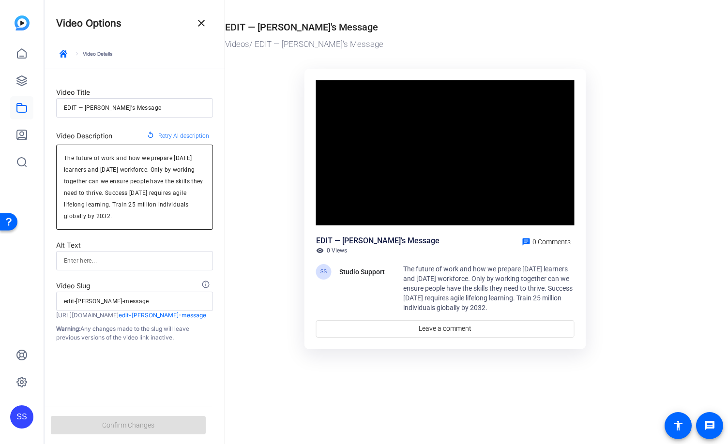
click at [109, 204] on textarea "The future of work and how we prepare [DATE] learners and [DATE] workforce. Onl…" at bounding box center [134, 187] width 141 height 70
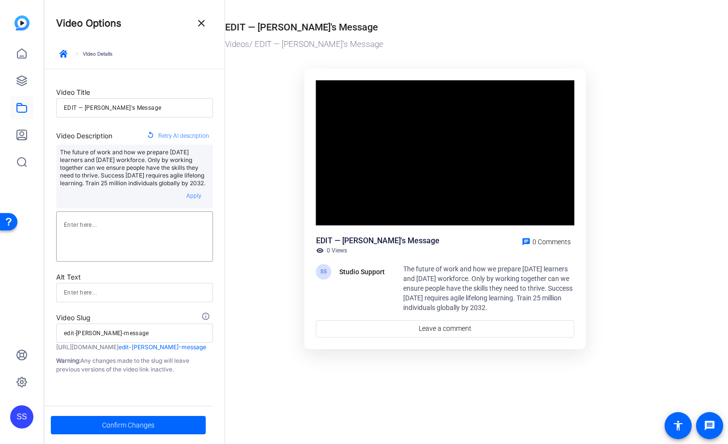
click at [248, 213] on ktd-grid "Video Player is loading. Play Video Pause Mute Current Time 0:21 / Duration 7:5…" at bounding box center [445, 210] width 440 height 295
click at [160, 423] on span at bounding box center [128, 425] width 155 height 23
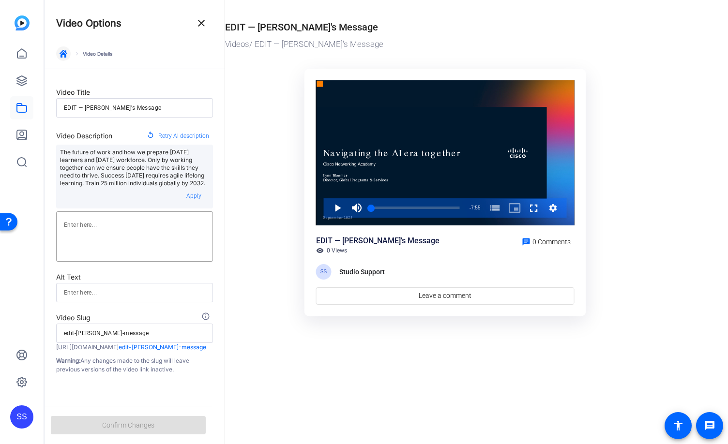
click at [66, 53] on icon "button" at bounding box center [64, 54] width 8 height 8
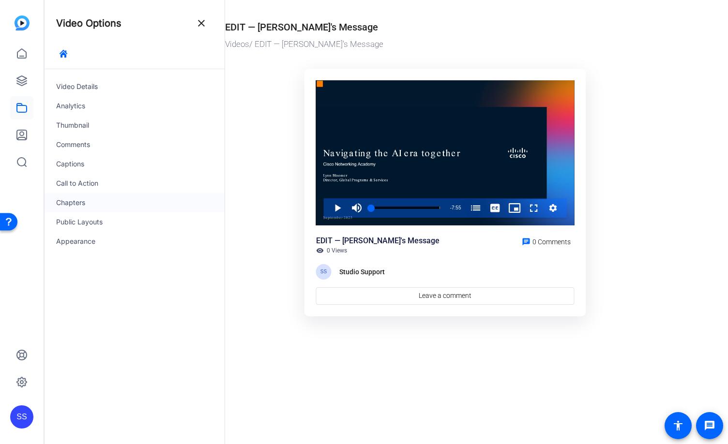
click at [98, 199] on div "Chapters" at bounding box center [135, 202] width 180 height 19
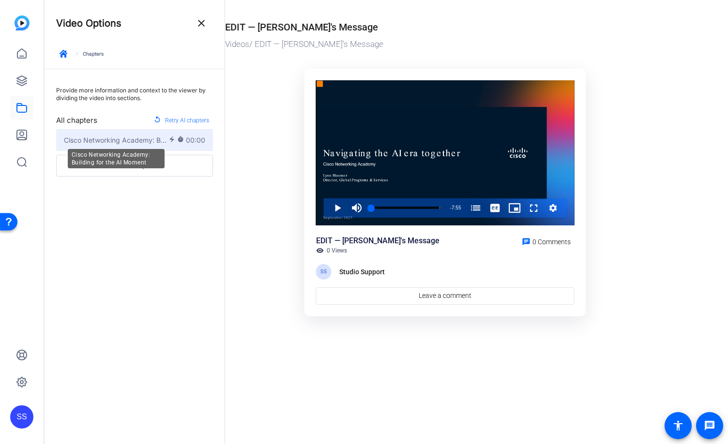
click at [153, 138] on span "Cisco Networking Academy: Building for the AI Moment" at bounding box center [116, 140] width 104 height 10
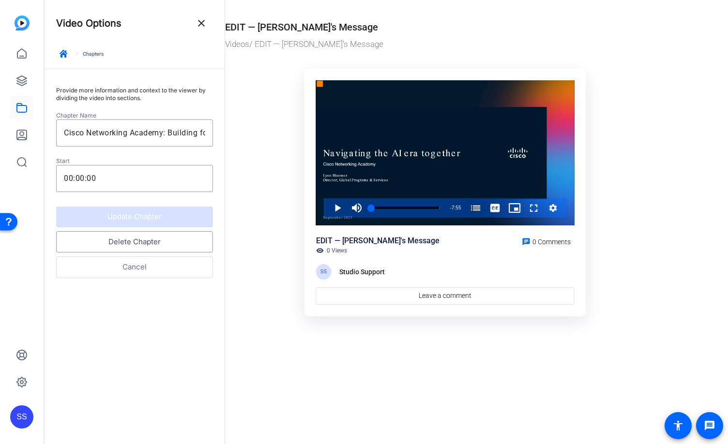
click at [173, 240] on button "Delete Chapter" at bounding box center [134, 242] width 157 height 22
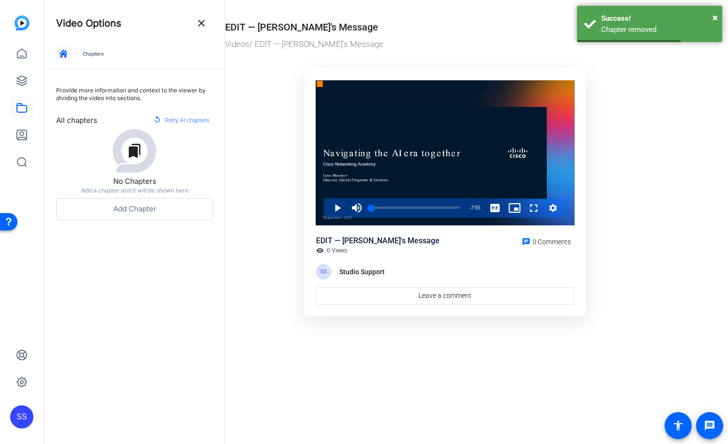
click at [63, 55] on icon "button" at bounding box center [64, 54] width 8 height 8
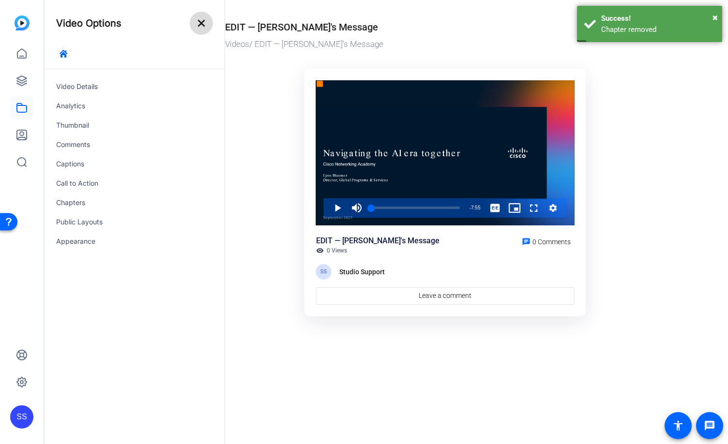
click at [198, 21] on mat-icon "close" at bounding box center [201, 23] width 12 height 12
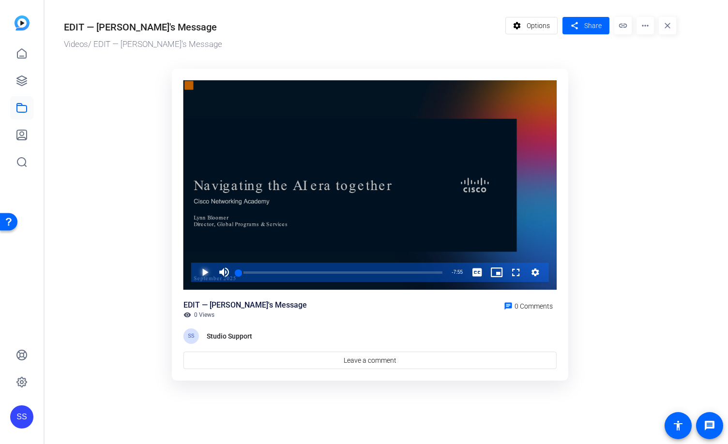
click at [195, 278] on span "Video Player" at bounding box center [195, 272] width 0 height 19
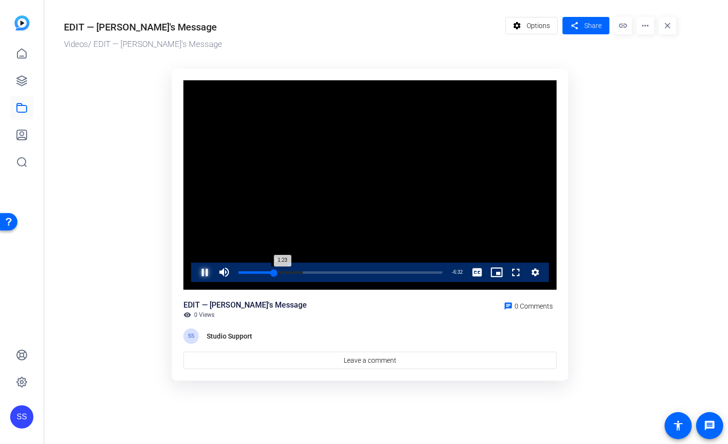
click at [270, 273] on div "1:23" at bounding box center [257, 272] width 36 height 2
drag, startPoint x: 334, startPoint y: 271, endPoint x: 329, endPoint y: 270, distance: 5.4
click at [329, 271] on div "3:32" at bounding box center [284, 272] width 91 height 2
click at [331, 271] on div "3:36" at bounding box center [285, 272] width 93 height 2
click at [341, 272] on div "Loaded : 61.23% 3:54 3:47" at bounding box center [341, 272] width 204 height 2
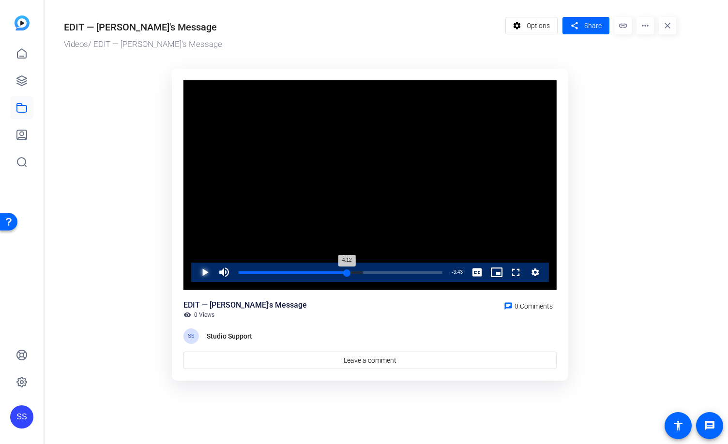
click at [346, 273] on div "Loaded : 61.23% 4:11 4:12" at bounding box center [341, 272] width 204 height 2
click at [351, 273] on div "Loaded : 63.25% 4:23 4:13" at bounding box center [341, 272] width 204 height 2
click at [355, 272] on div "4:32" at bounding box center [297, 272] width 117 height 2
click at [361, 273] on div "Loaded : 67.28% 4:44 4:33" at bounding box center [340, 272] width 213 height 19
click at [367, 274] on div "Loaded : 67.28% 4:59 4:46" at bounding box center [340, 272] width 213 height 19
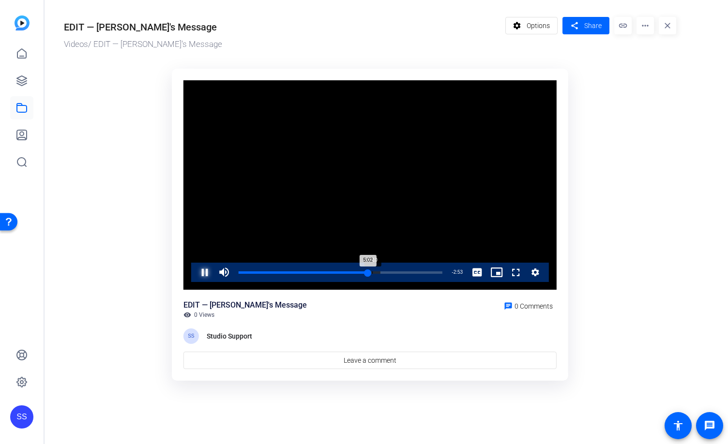
click at [372, 274] on div "Loaded : 69.64% 5:10 5:02" at bounding box center [340, 272] width 213 height 19
click at [403, 272] on div "Loaded : 92.52% 6:25 6:11" at bounding box center [341, 272] width 204 height 2
click at [408, 271] on div "Loaded : 92.52% 6:35 6:25" at bounding box center [341, 272] width 204 height 2
click at [414, 271] on div "Loaded : 96.90% 6:51 6:51" at bounding box center [341, 272] width 204 height 2
click at [411, 271] on div "6:44" at bounding box center [325, 272] width 173 height 2
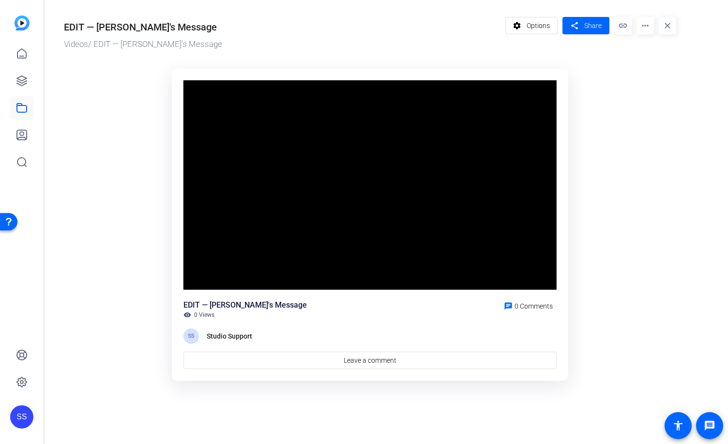
click at [633, 373] on ktd-grid "Video Player is loading. Play Video Pause Mute 0% Current Time 7:29 / Duration …" at bounding box center [370, 225] width 612 height 324
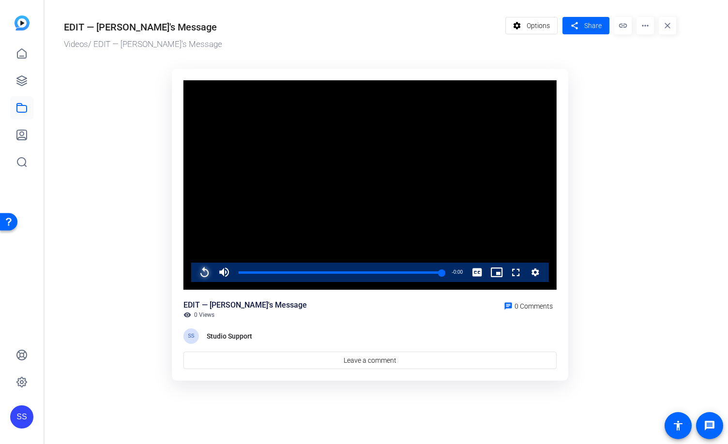
click at [195, 274] on span "Video Player" at bounding box center [195, 272] width 0 height 19
click at [195, 273] on span "Video Player" at bounding box center [195, 272] width 0 height 19
drag, startPoint x: 242, startPoint y: 271, endPoint x: 218, endPoint y: 273, distance: 24.3
click at [219, 273] on div "Play Unmute 0% Current Time 0:00 / Duration 7:55 Loaded : 10.75% 0:00 0:00 Stre…" at bounding box center [370, 272] width 358 height 19
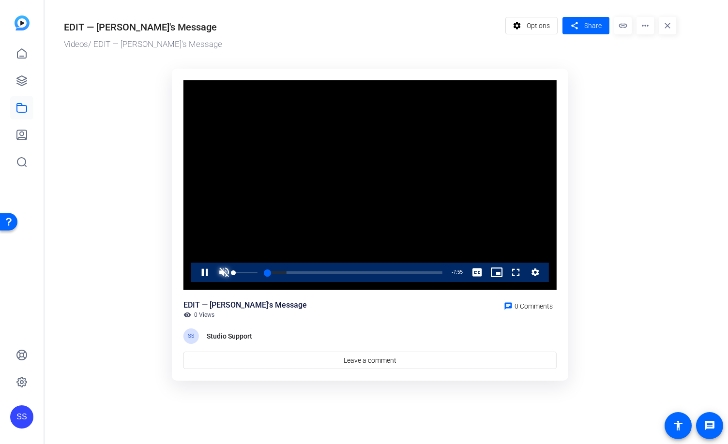
click at [220, 269] on span "Video Player" at bounding box center [223, 272] width 19 height 19
click at [116, 237] on ktd-grid "Video Player is loading. Play Video Pause Mute 0% Current Time 0:00 / Duration …" at bounding box center [370, 225] width 612 height 324
click at [195, 270] on span "Video Player" at bounding box center [195, 272] width 0 height 19
click at [522, 30] on mat-icon "settings" at bounding box center [517, 25] width 12 height 18
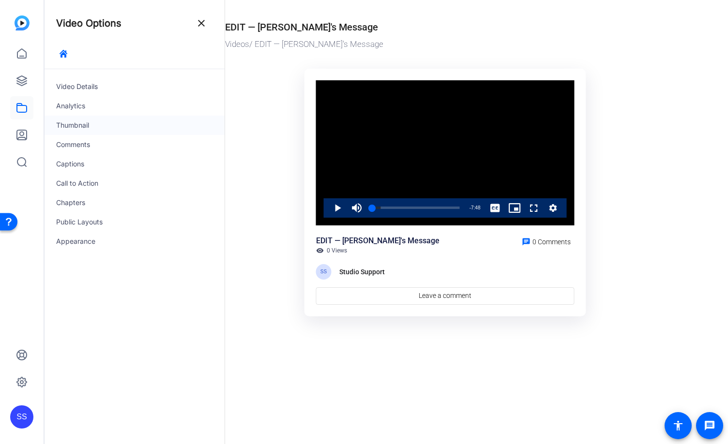
click at [75, 130] on div "Thumbnail" at bounding box center [135, 125] width 180 height 19
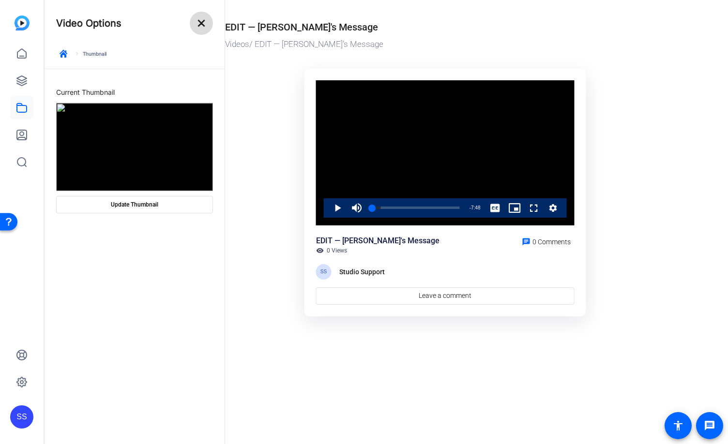
click at [202, 21] on mat-icon "close" at bounding box center [201, 23] width 12 height 12
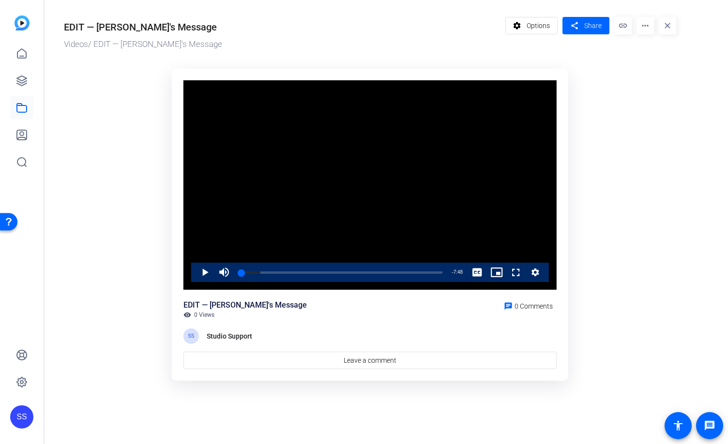
drag, startPoint x: 591, startPoint y: 94, endPoint x: 591, endPoint y: 68, distance: 26.6
click at [591, 94] on ktd-grid "Video Player is loading. Play Video Play Mute 0% Current Time 0:07 / Duration 7…" at bounding box center [370, 225] width 612 height 324
click at [582, 15] on span at bounding box center [585, 25] width 47 height 23
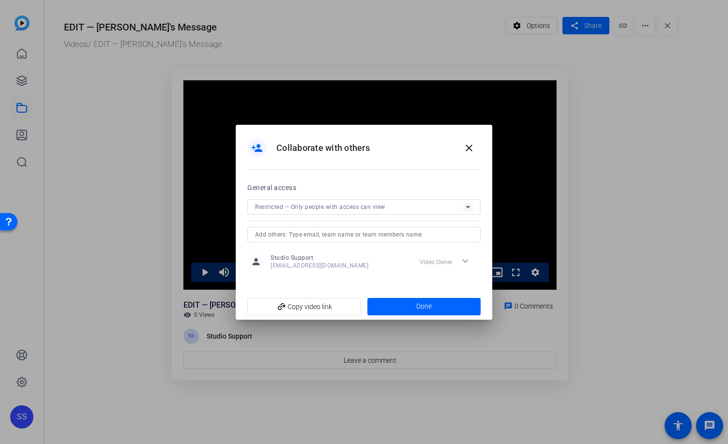
click at [360, 233] on input "text" at bounding box center [364, 235] width 218 height 12
click at [358, 232] on input "ana" at bounding box center [364, 235] width 218 height 12
type input "a"
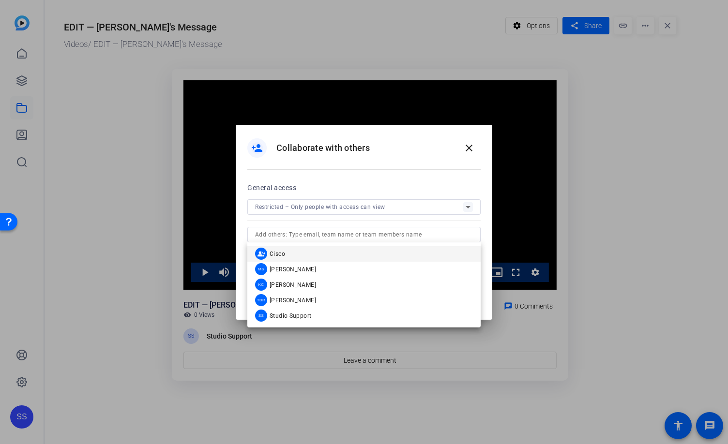
click at [411, 176] on div "person_add Collaborate with others close" at bounding box center [364, 153] width 256 height 57
click at [385, 234] on input "text" at bounding box center [364, 235] width 218 height 12
paste input "anmakhlo@cisco.com - anmakhlo@cisco.com"
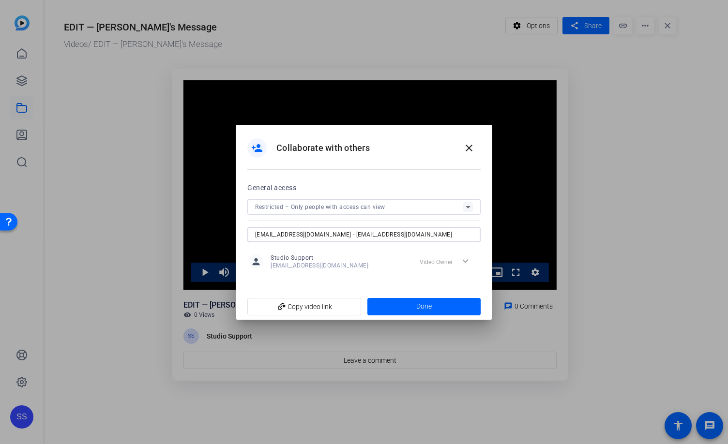
click at [324, 235] on input "anmakhlo@cisco.com - anmakhlo@cisco.com" at bounding box center [364, 235] width 218 height 12
click at [323, 236] on input "anmakhlo@cisco.com - anmakhlo@cisco.com" at bounding box center [364, 235] width 218 height 12
type input "anmakhlo@cisco.com"
click at [373, 253] on div "person Studio Support studiosupport+3@openreel.com expand_more Video Owner" at bounding box center [364, 261] width 230 height 17
click at [381, 250] on div at bounding box center [363, 247] width 233 height 11
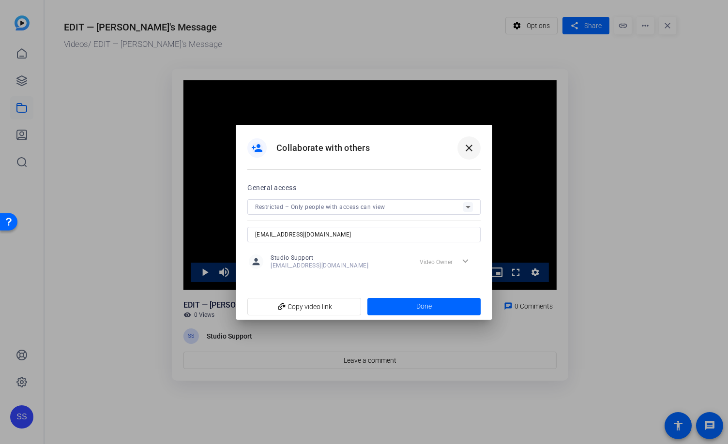
click at [473, 150] on mat-icon "close" at bounding box center [469, 148] width 12 height 12
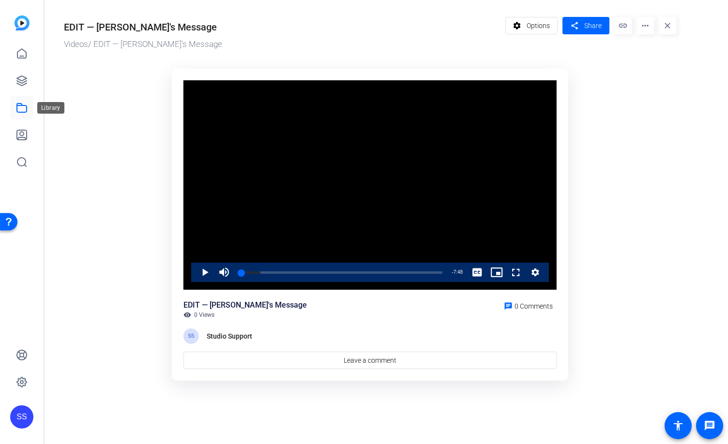
click at [22, 109] on icon at bounding box center [22, 108] width 12 height 12
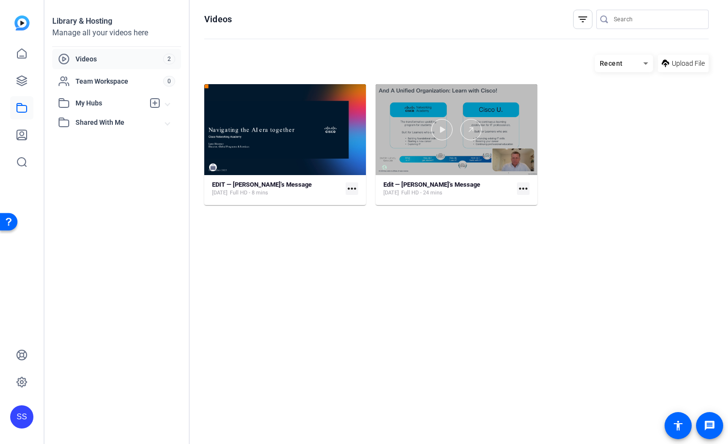
click at [433, 106] on div at bounding box center [456, 129] width 162 height 91
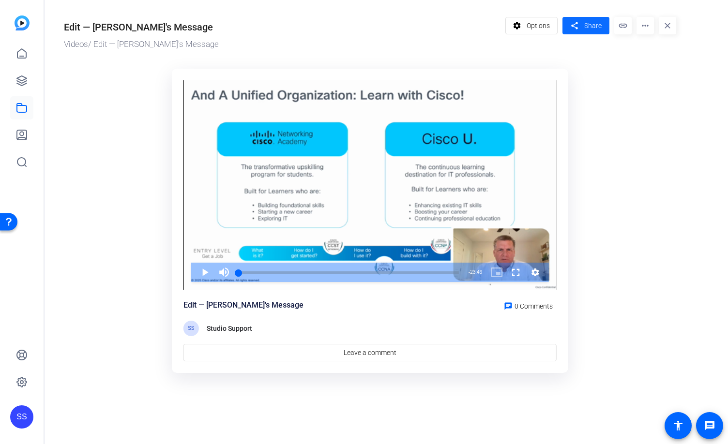
click at [593, 24] on span "Share" at bounding box center [592, 26] width 17 height 10
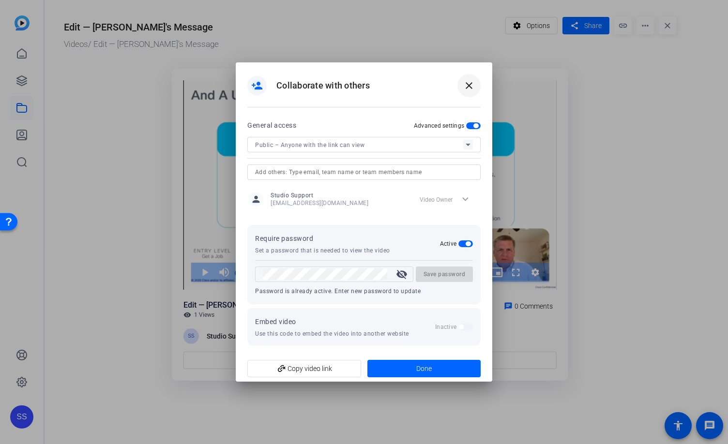
click at [472, 86] on mat-icon "close" at bounding box center [469, 86] width 12 height 12
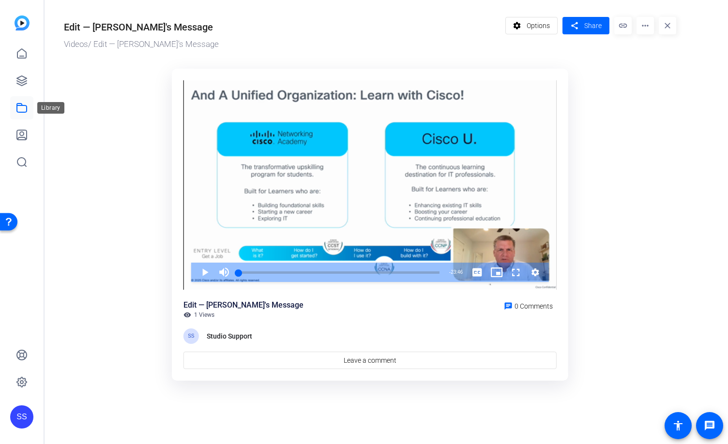
click at [24, 112] on icon at bounding box center [22, 108] width 10 height 9
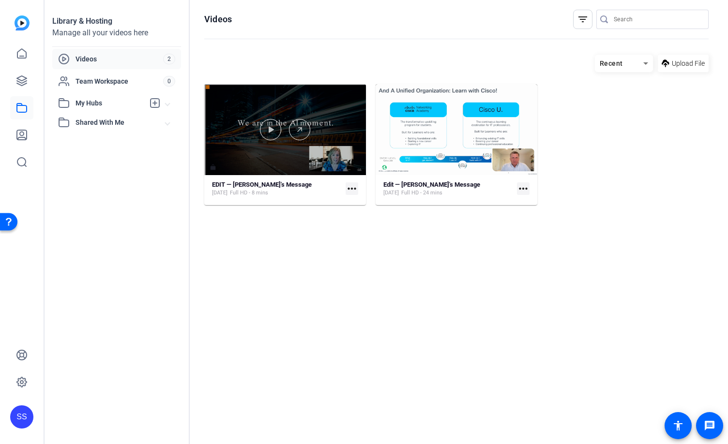
click at [253, 103] on div at bounding box center [285, 129] width 162 height 91
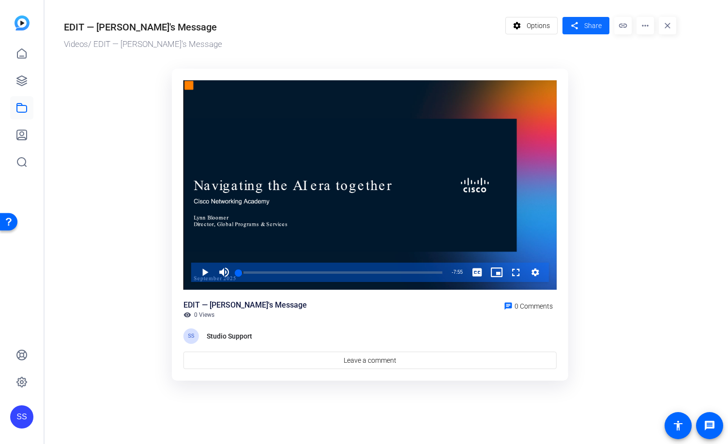
click at [581, 23] on span at bounding box center [585, 25] width 47 height 23
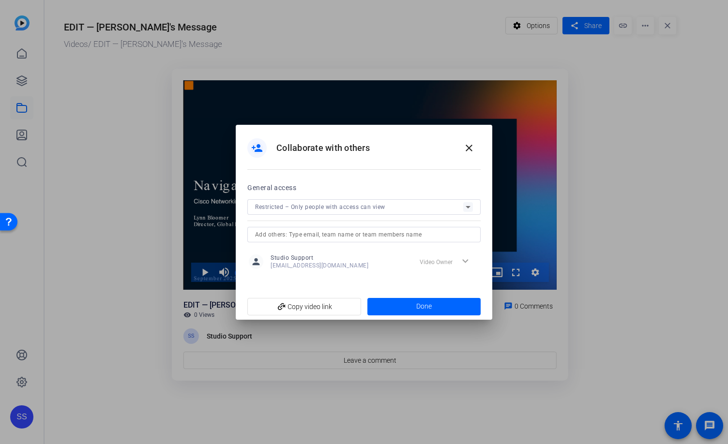
click at [474, 208] on div "Restricted – Only people with access can view" at bounding box center [363, 206] width 233 height 15
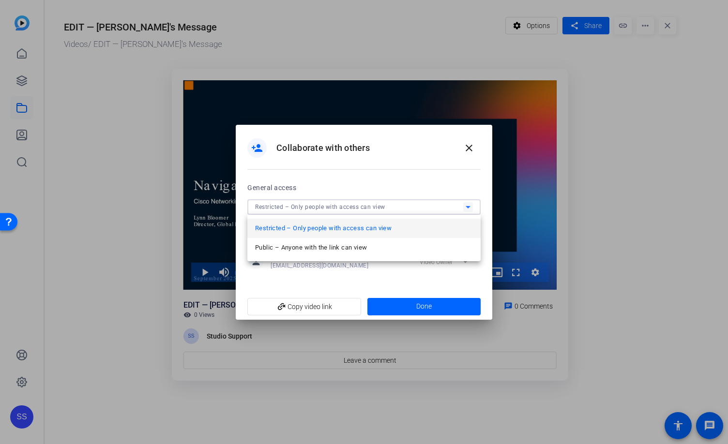
click at [474, 208] on div at bounding box center [364, 222] width 728 height 444
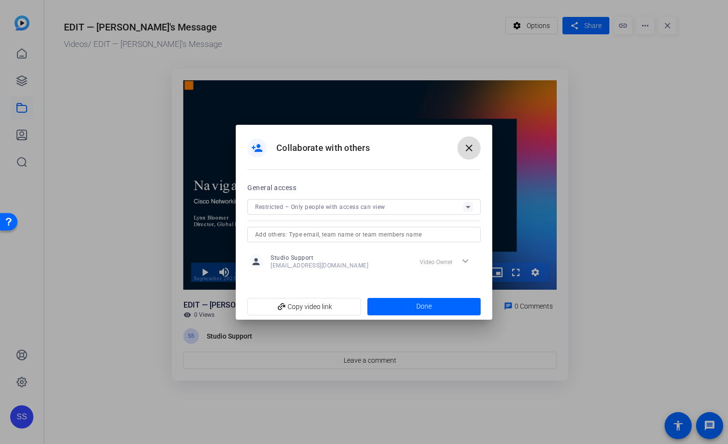
click at [477, 149] on span at bounding box center [468, 147] width 23 height 23
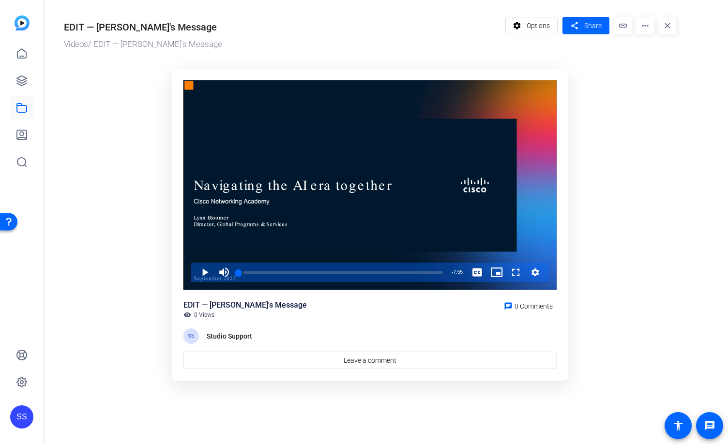
click at [649, 19] on mat-icon "more_horiz" at bounding box center [644, 25] width 17 height 17
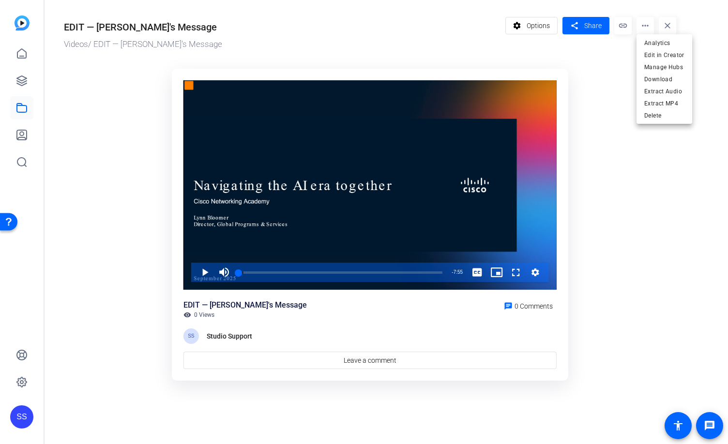
click at [649, 22] on div at bounding box center [364, 222] width 728 height 444
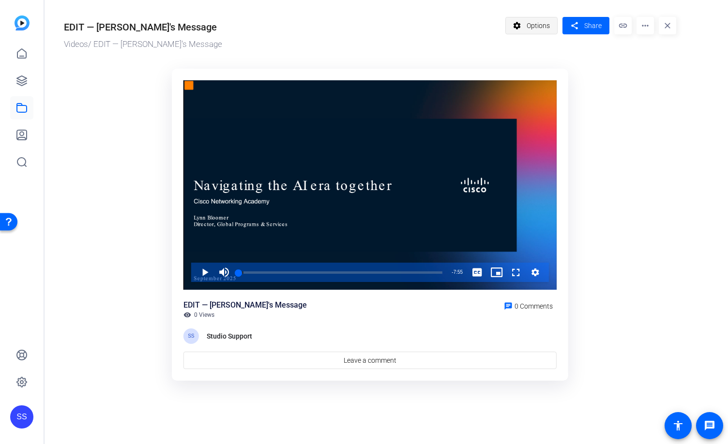
click at [524, 30] on span at bounding box center [532, 25] width 52 height 23
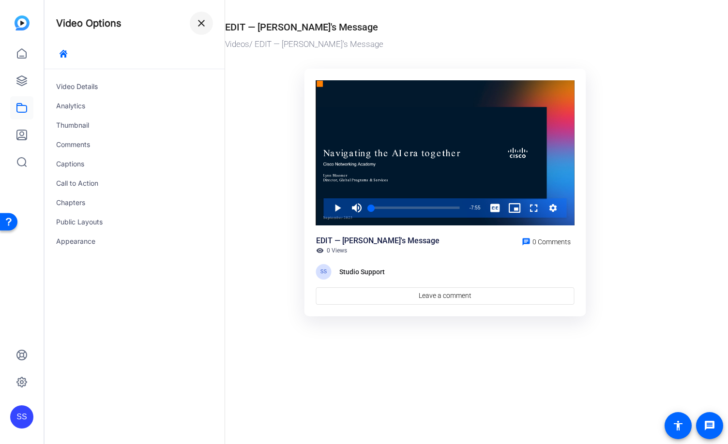
click at [209, 22] on span at bounding box center [201, 23] width 23 height 23
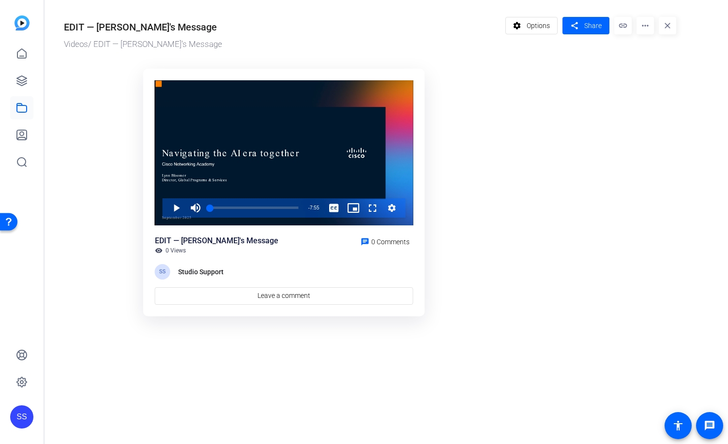
click at [8, 109] on div "SS" at bounding box center [22, 222] width 44 height 444
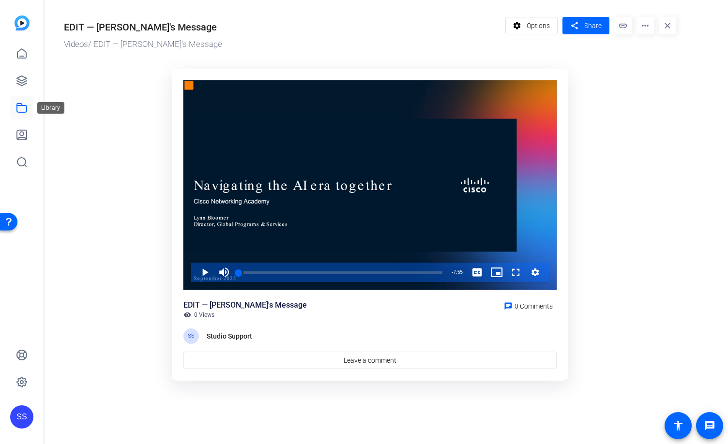
click at [17, 107] on icon at bounding box center [22, 108] width 10 height 9
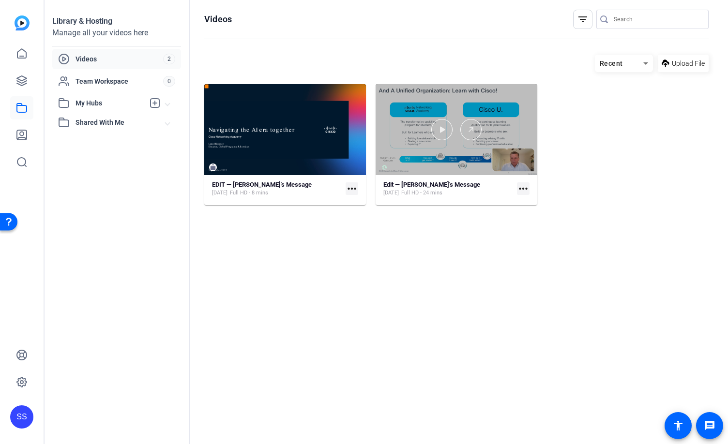
click at [425, 119] on div at bounding box center [456, 129] width 162 height 21
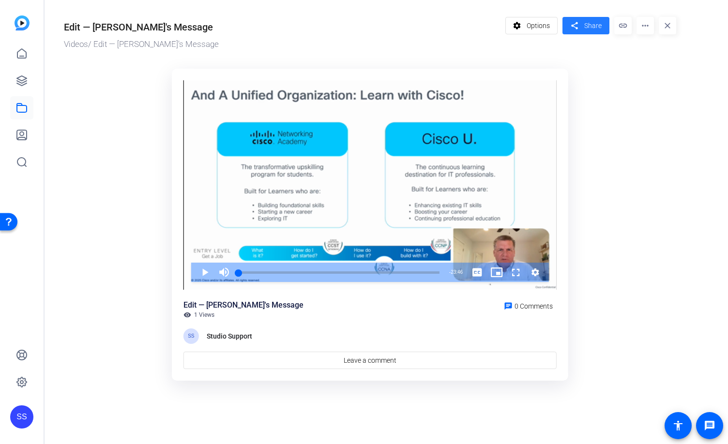
click at [582, 30] on span at bounding box center [585, 25] width 47 height 23
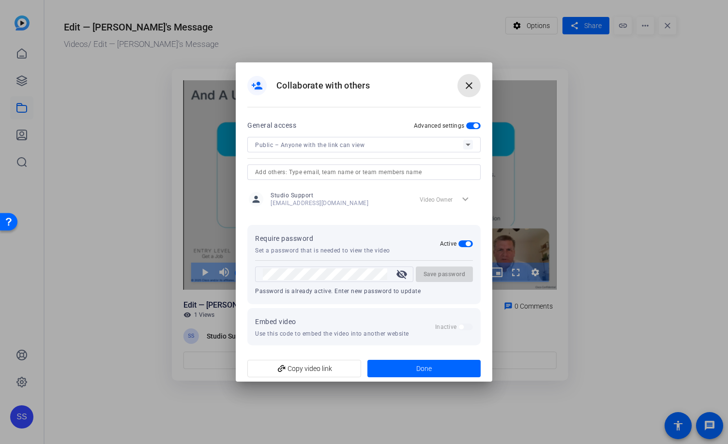
drag, startPoint x: 472, startPoint y: 80, endPoint x: 367, endPoint y: 110, distance: 109.8
click at [472, 80] on mat-icon "close" at bounding box center [469, 86] width 12 height 12
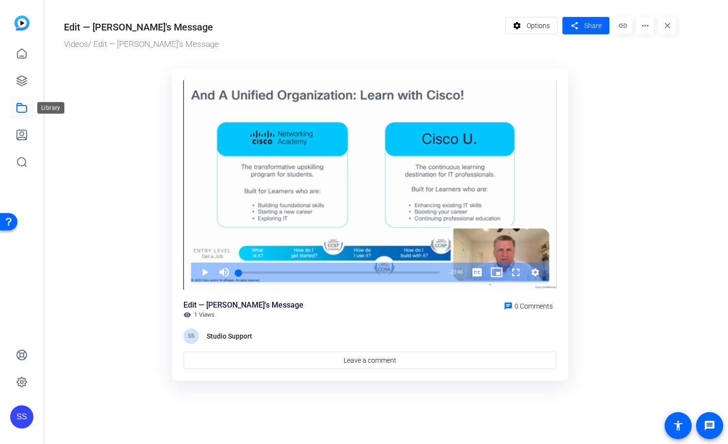
click at [15, 106] on link at bounding box center [21, 107] width 23 height 23
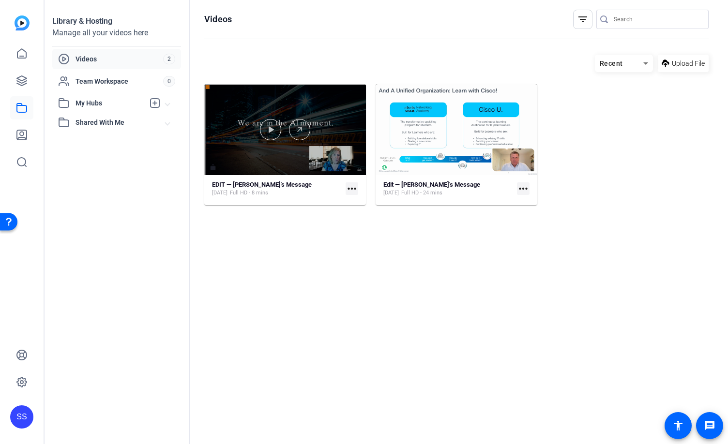
click at [260, 119] on div at bounding box center [285, 129] width 162 height 21
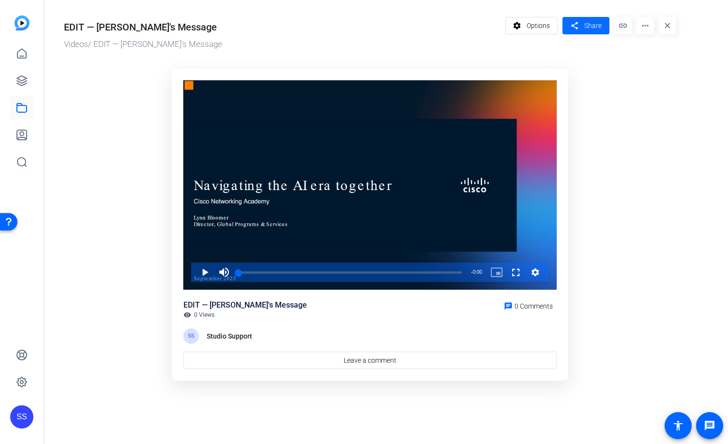
click at [592, 24] on span "Share" at bounding box center [592, 26] width 17 height 10
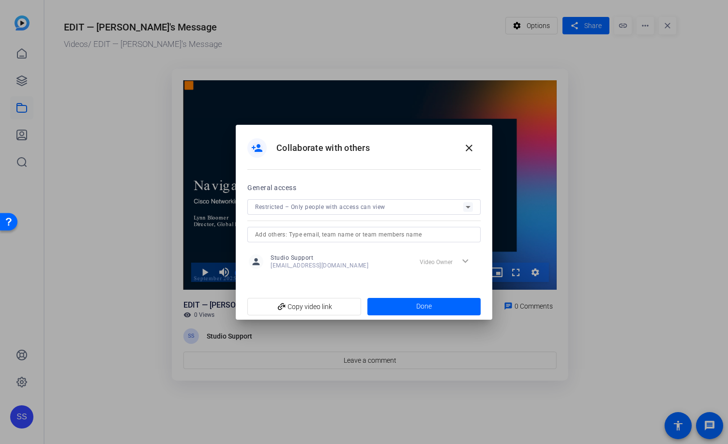
click at [432, 174] on div "person_add Collaborate with others close" at bounding box center [364, 153] width 256 height 57
click at [470, 188] on div "General access" at bounding box center [363, 188] width 233 height 12
click at [467, 211] on icon at bounding box center [468, 207] width 12 height 12
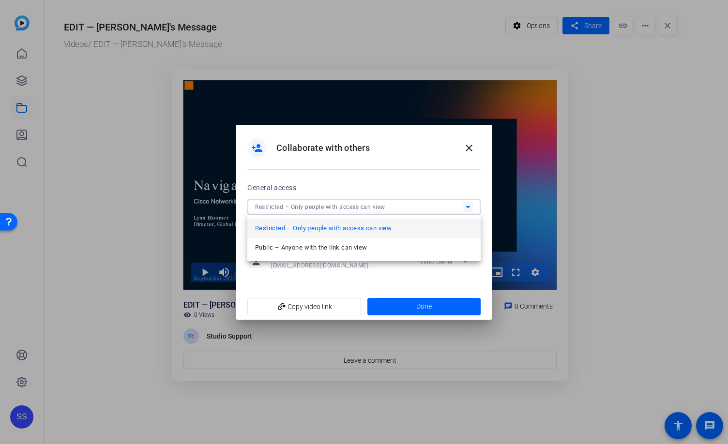
click at [467, 211] on div at bounding box center [364, 222] width 728 height 444
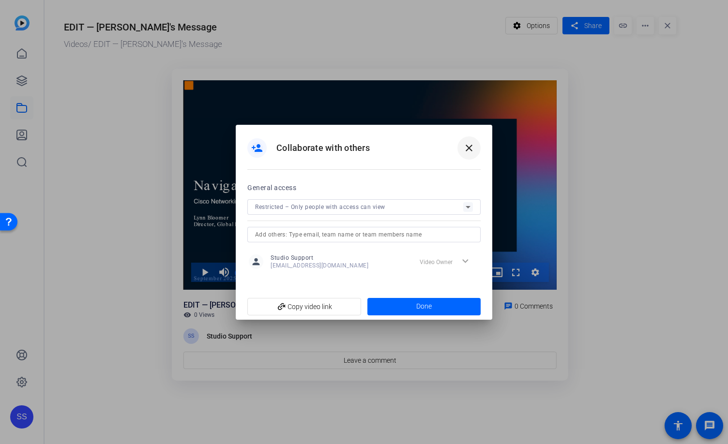
click at [470, 148] on mat-icon "close" at bounding box center [469, 148] width 12 height 12
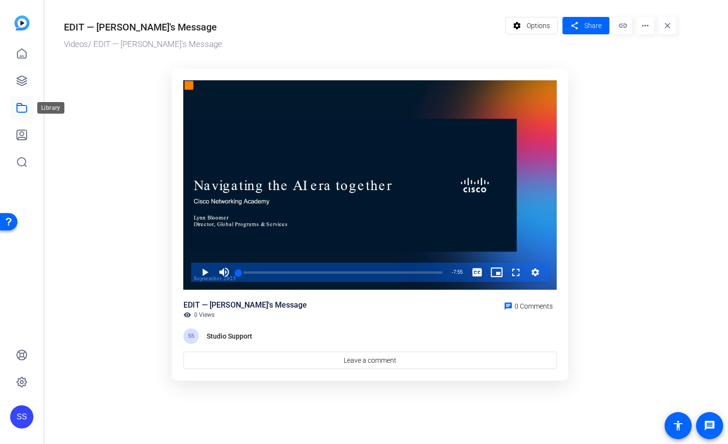
click at [22, 105] on icon at bounding box center [22, 108] width 10 height 9
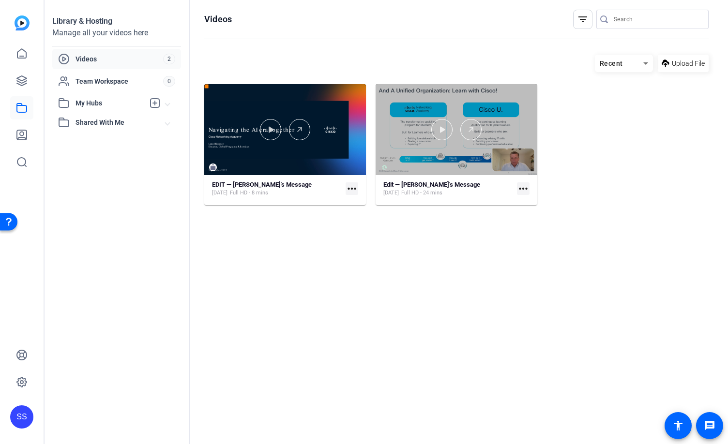
click at [420, 131] on div at bounding box center [456, 129] width 162 height 21
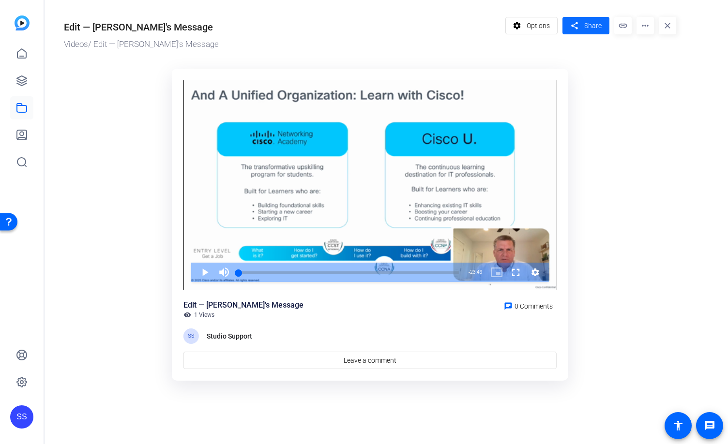
click at [587, 29] on span "Share" at bounding box center [592, 26] width 17 height 10
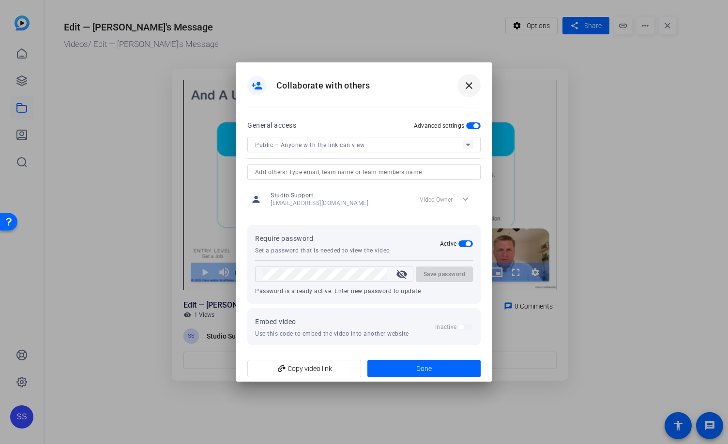
click at [461, 90] on span at bounding box center [468, 85] width 23 height 23
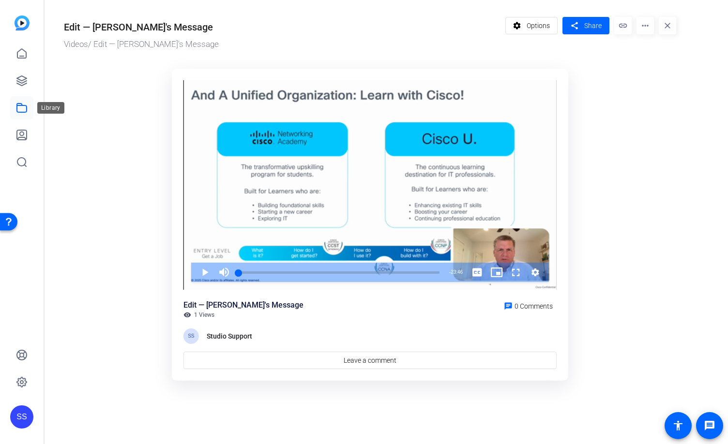
click at [14, 109] on link at bounding box center [21, 107] width 23 height 23
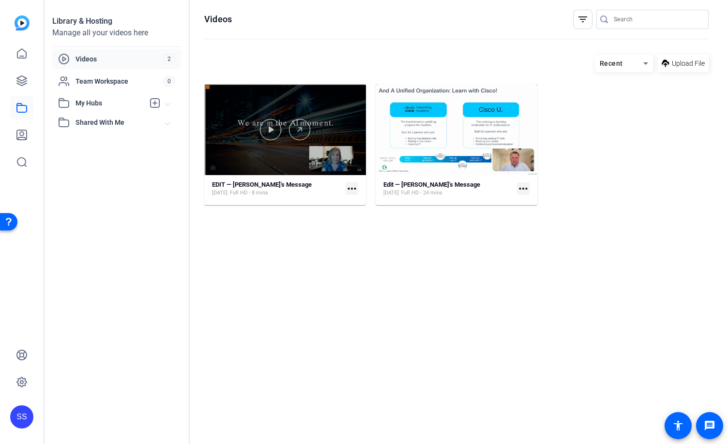
click at [290, 96] on div at bounding box center [285, 129] width 162 height 91
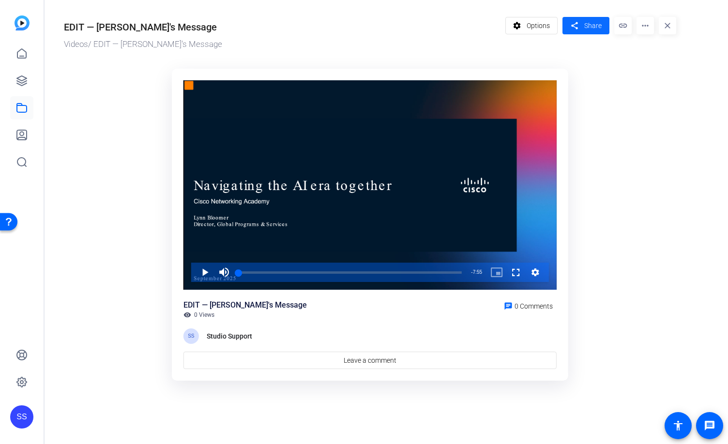
click at [588, 23] on span "Share" at bounding box center [592, 26] width 17 height 10
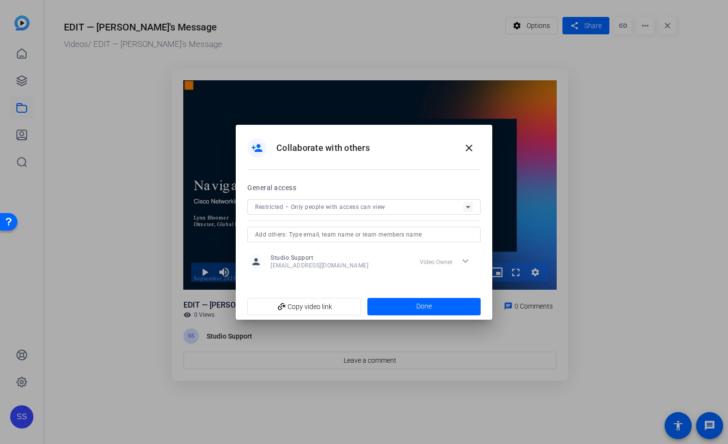
click at [425, 218] on div at bounding box center [363, 220] width 233 height 11
click at [425, 210] on div "Restricted – Only people with access can view" at bounding box center [359, 207] width 208 height 12
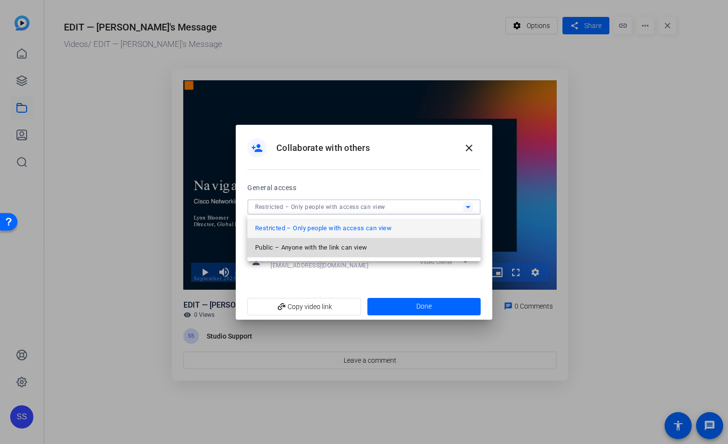
click at [391, 242] on mat-option "Public – Anyone with the link can view" at bounding box center [363, 247] width 233 height 19
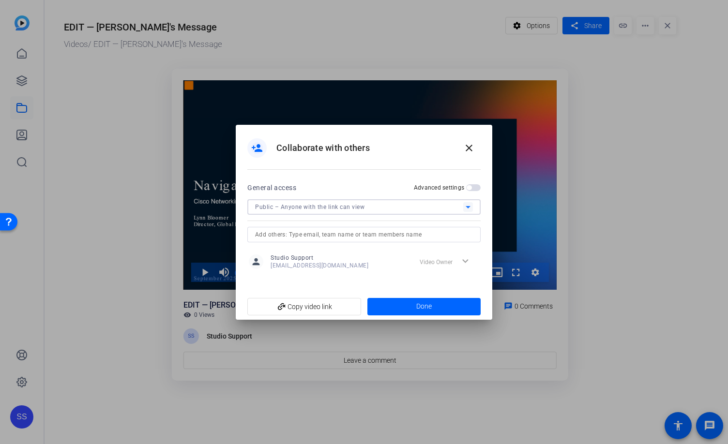
click at [476, 189] on span "button" at bounding box center [473, 187] width 15 height 7
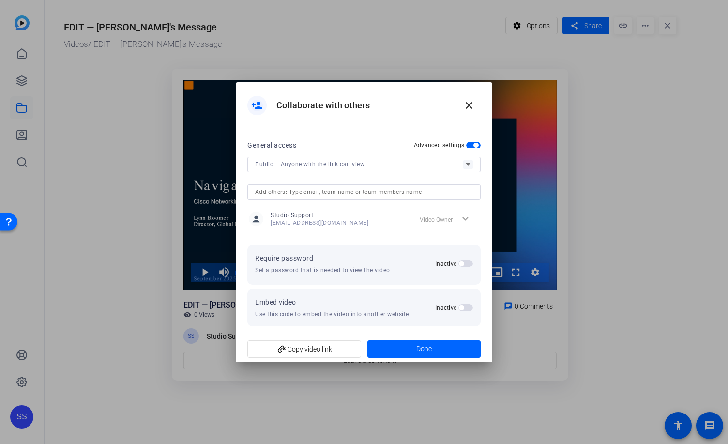
click at [470, 264] on span "button" at bounding box center [465, 263] width 15 height 7
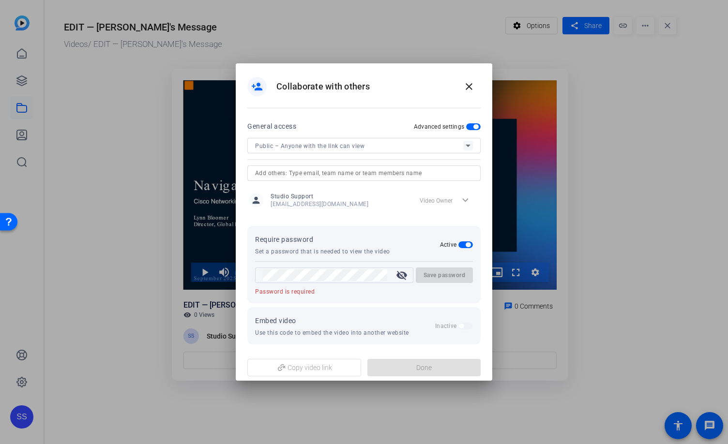
click at [351, 281] on div at bounding box center [325, 275] width 125 height 15
click at [401, 278] on mat-icon "visibility_off" at bounding box center [401, 275] width 23 height 12
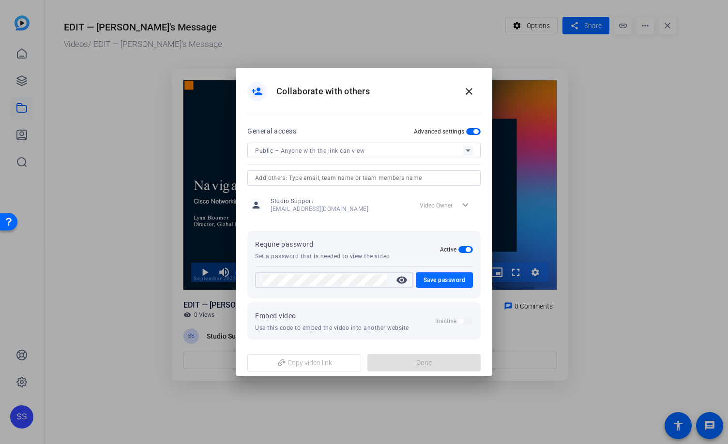
click at [449, 283] on span "Save password" at bounding box center [444, 280] width 42 height 12
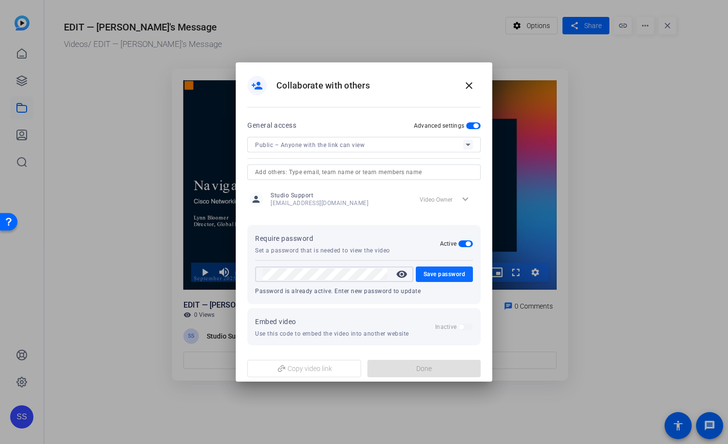
click at [448, 273] on span "Save password" at bounding box center [444, 275] width 42 height 12
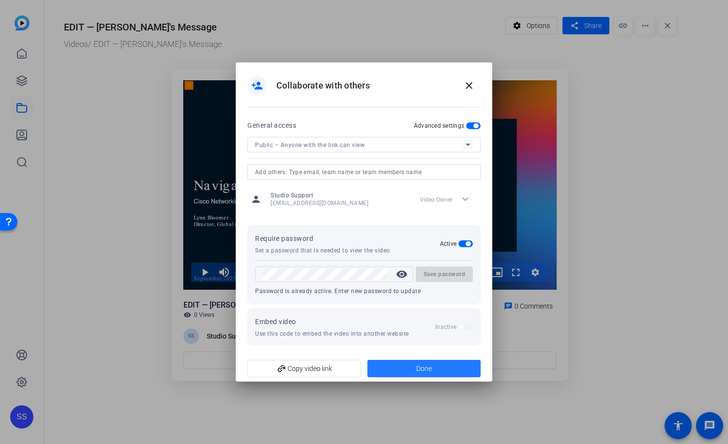
click at [444, 367] on span at bounding box center [424, 368] width 114 height 23
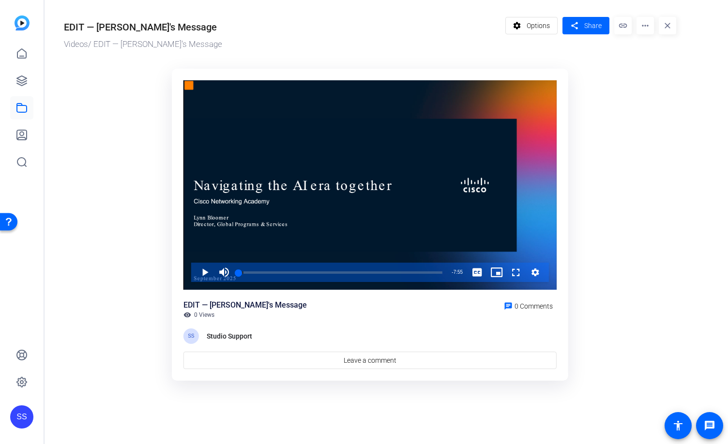
click at [28, 417] on div "SS" at bounding box center [21, 416] width 23 height 23
click at [116, 409] on span at bounding box center [110, 408] width 23 height 23
